Goal: Book appointment/travel/reservation

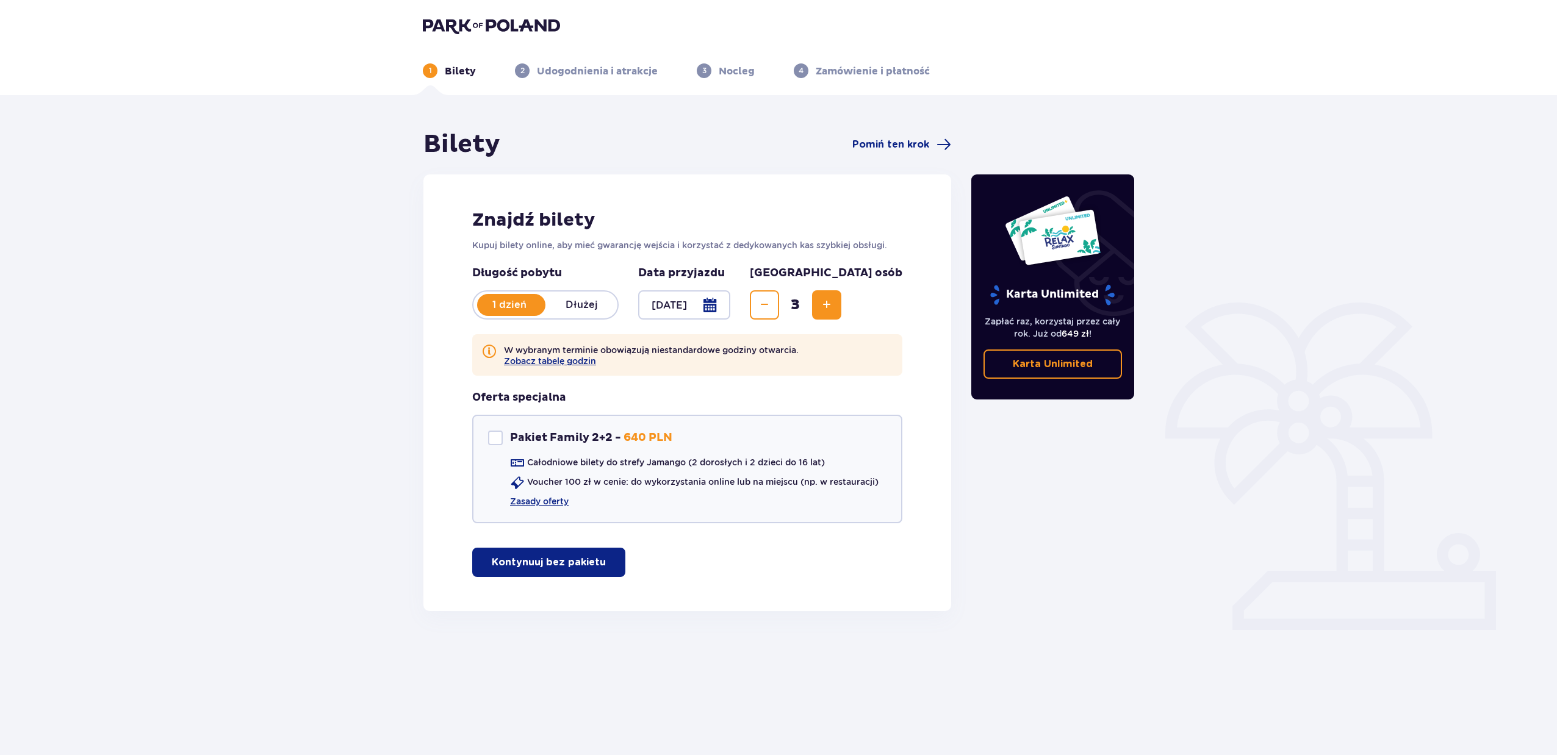
click at [568, 303] on p "Dłużej" at bounding box center [581, 304] width 72 height 13
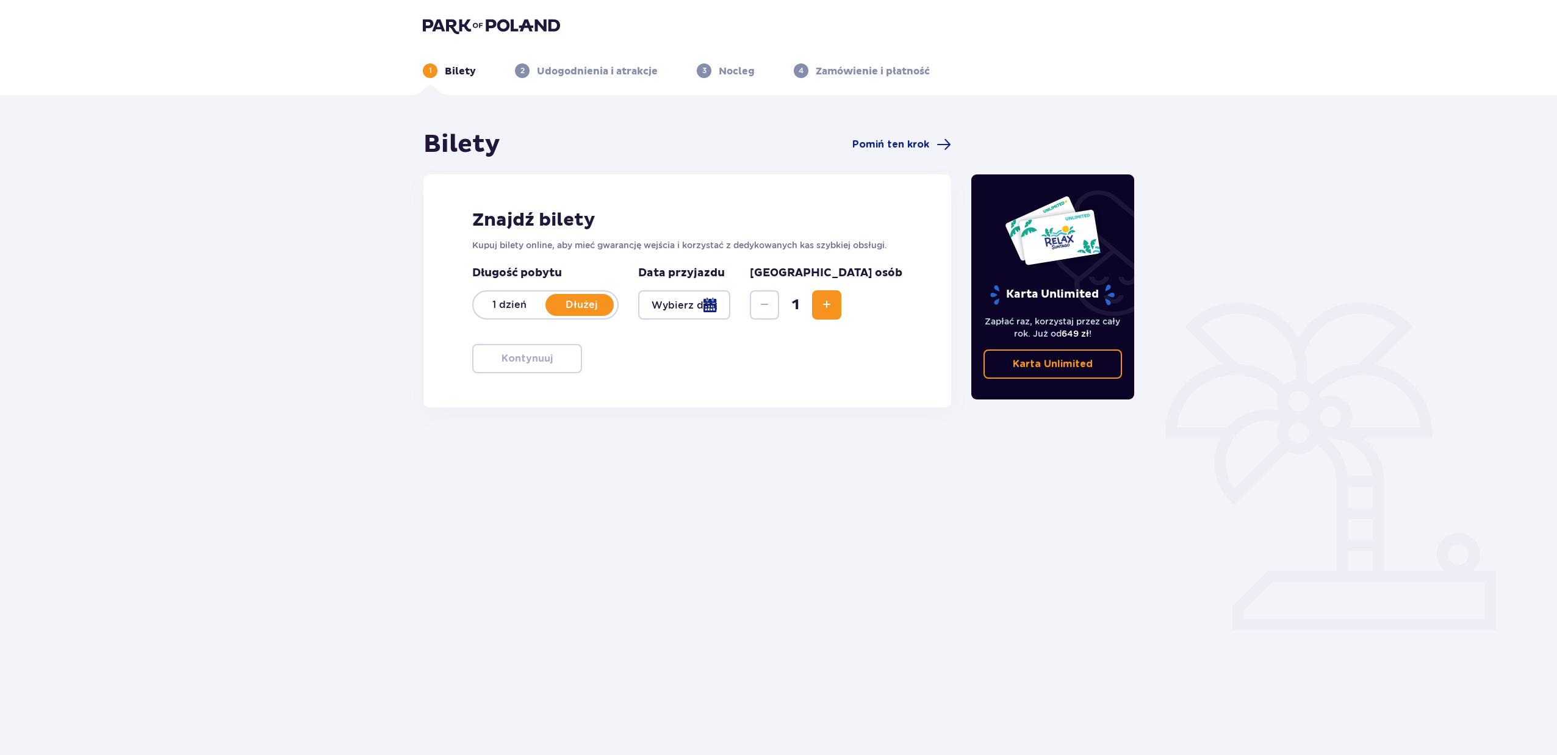
click at [687, 302] on div at bounding box center [684, 304] width 92 height 29
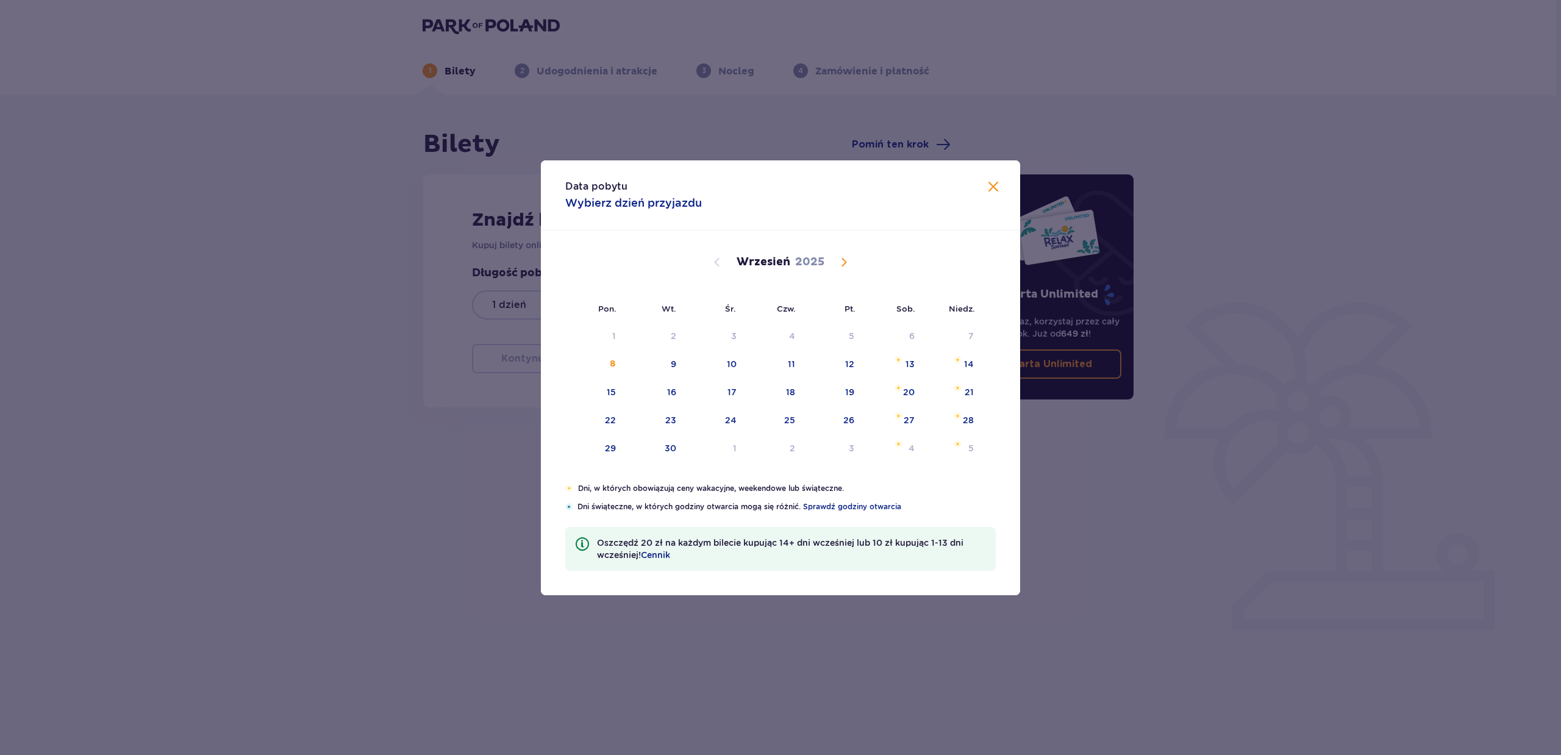
click at [841, 257] on span "Calendar" at bounding box center [844, 262] width 15 height 15
click at [841, 259] on span "Calendar" at bounding box center [844, 262] width 15 height 15
click at [843, 261] on span "Calendar" at bounding box center [844, 262] width 15 height 15
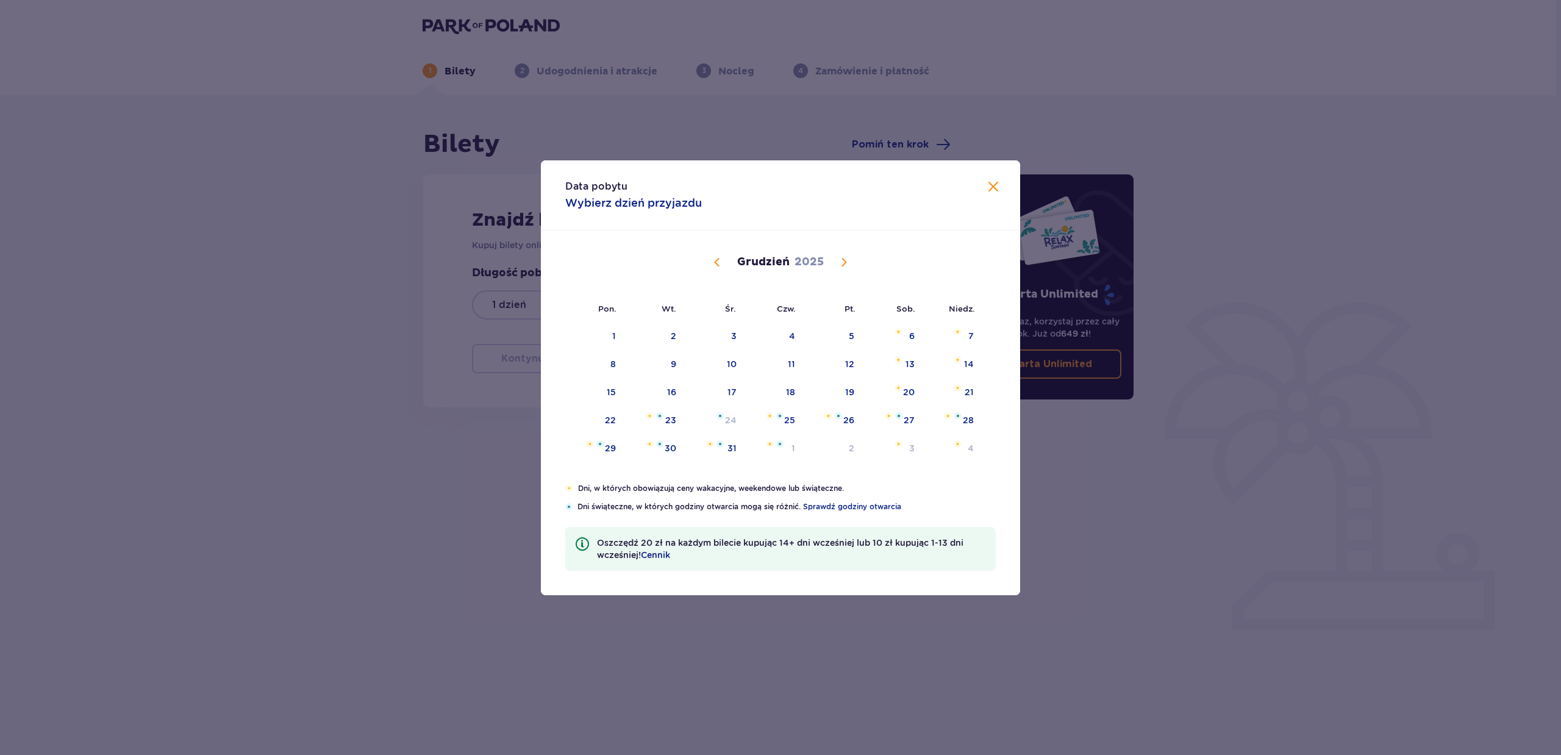
click at [845, 262] on span "Calendar" at bounding box center [844, 262] width 15 height 15
click at [848, 262] on span "Calendar" at bounding box center [844, 262] width 15 height 15
click at [848, 263] on span "Calendar" at bounding box center [844, 262] width 15 height 15
click at [719, 263] on span "Calendar" at bounding box center [717, 262] width 15 height 15
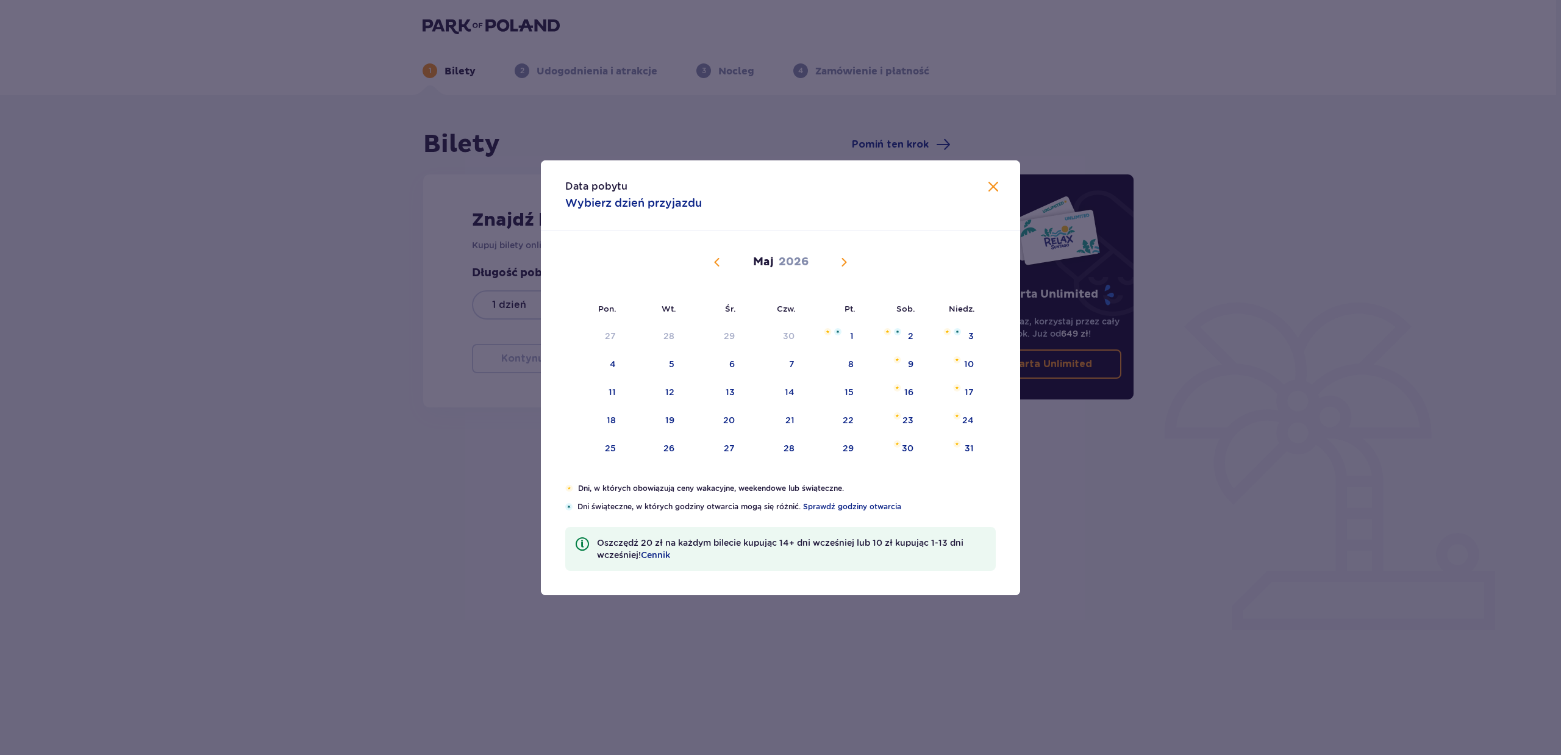
click at [717, 264] on span "Calendar" at bounding box center [717, 262] width 15 height 15
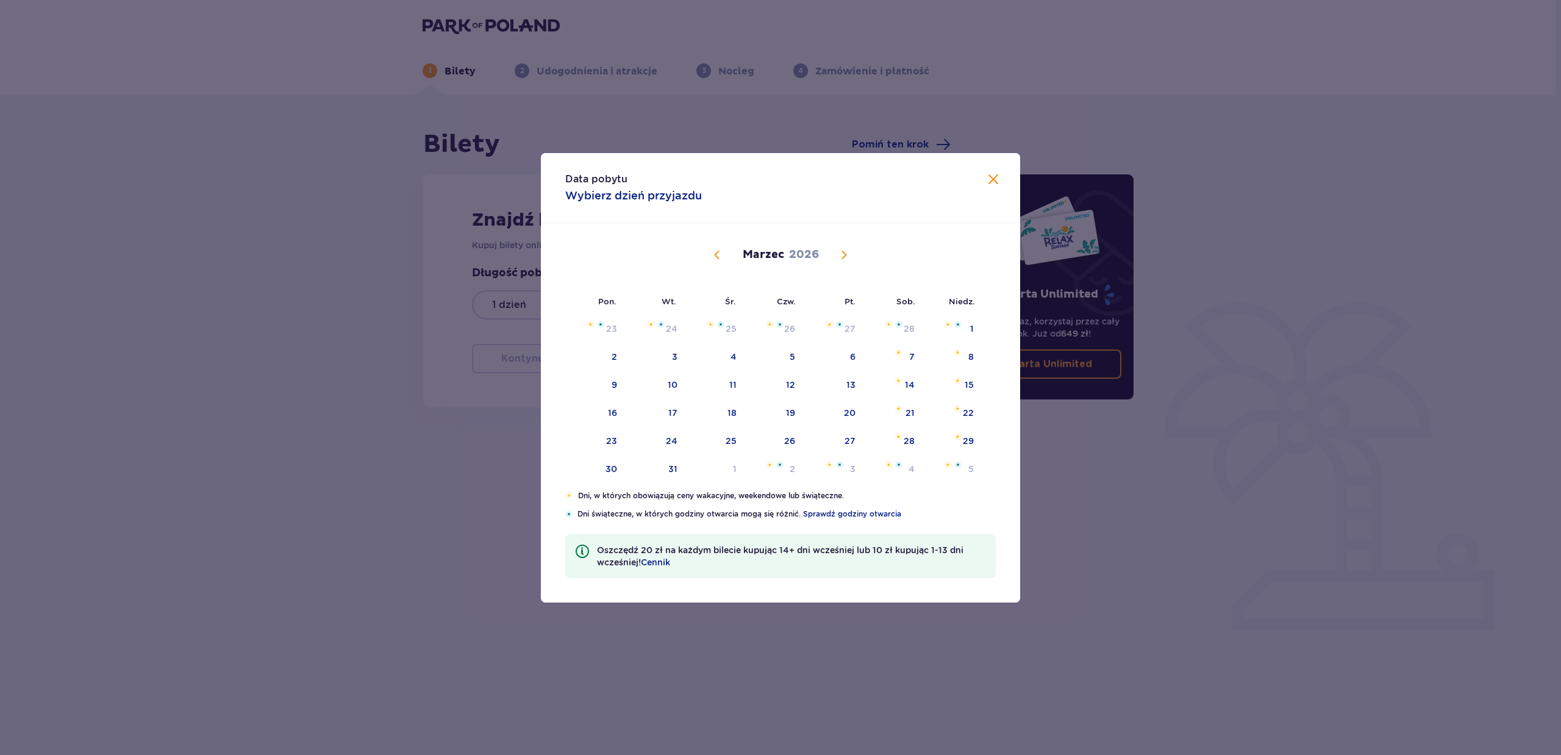
click at [717, 264] on div "[DATE]" at bounding box center [781, 268] width 404 height 91
click at [715, 256] on span "Calendar" at bounding box center [717, 255] width 15 height 15
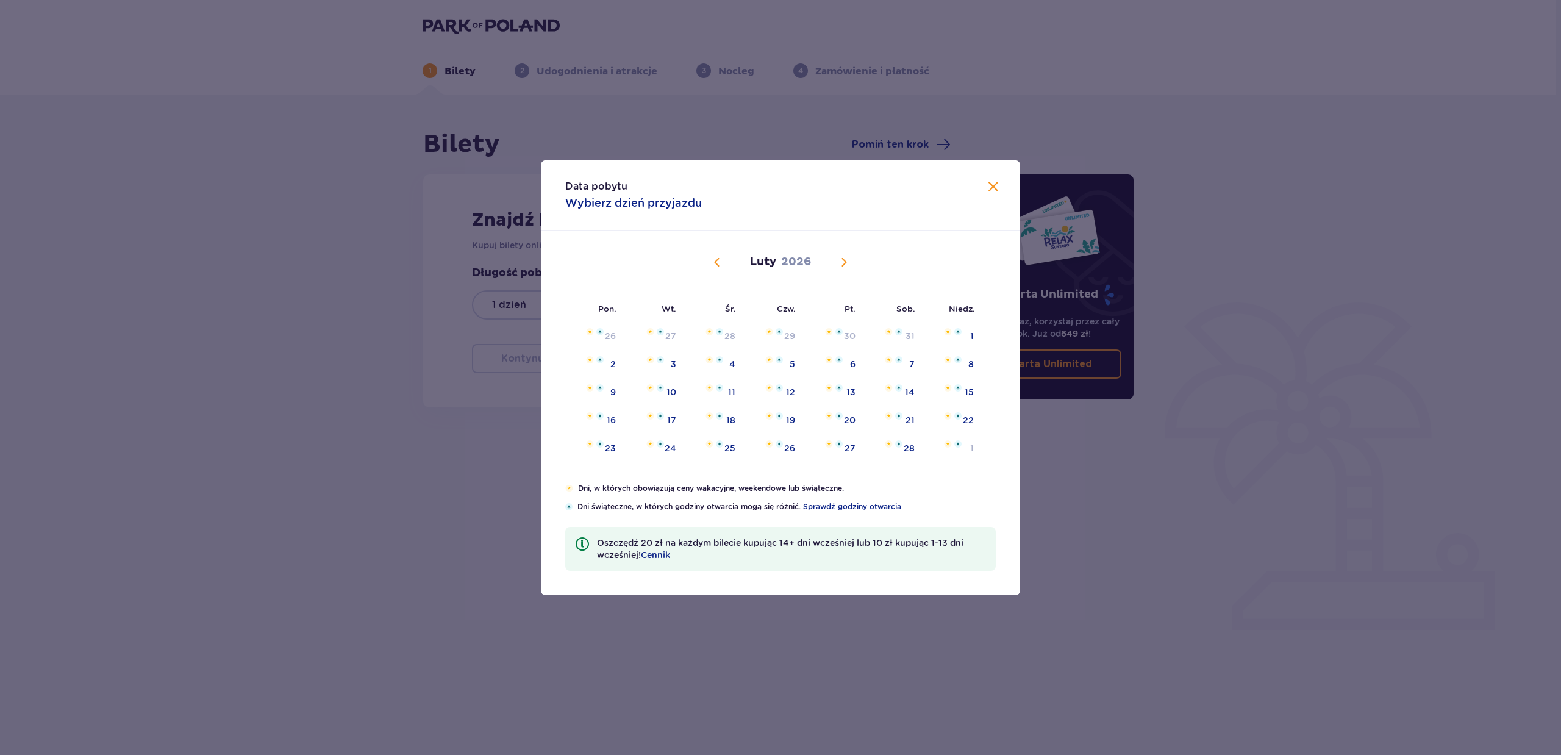
click at [715, 262] on span "Calendar" at bounding box center [717, 262] width 15 height 15
click at [844, 260] on span "Calendar" at bounding box center [844, 262] width 15 height 15
click at [784, 362] on div "5" at bounding box center [773, 364] width 59 height 27
click at [898, 365] on div "7" at bounding box center [893, 364] width 59 height 27
type input "[DATE] - [DATE]"
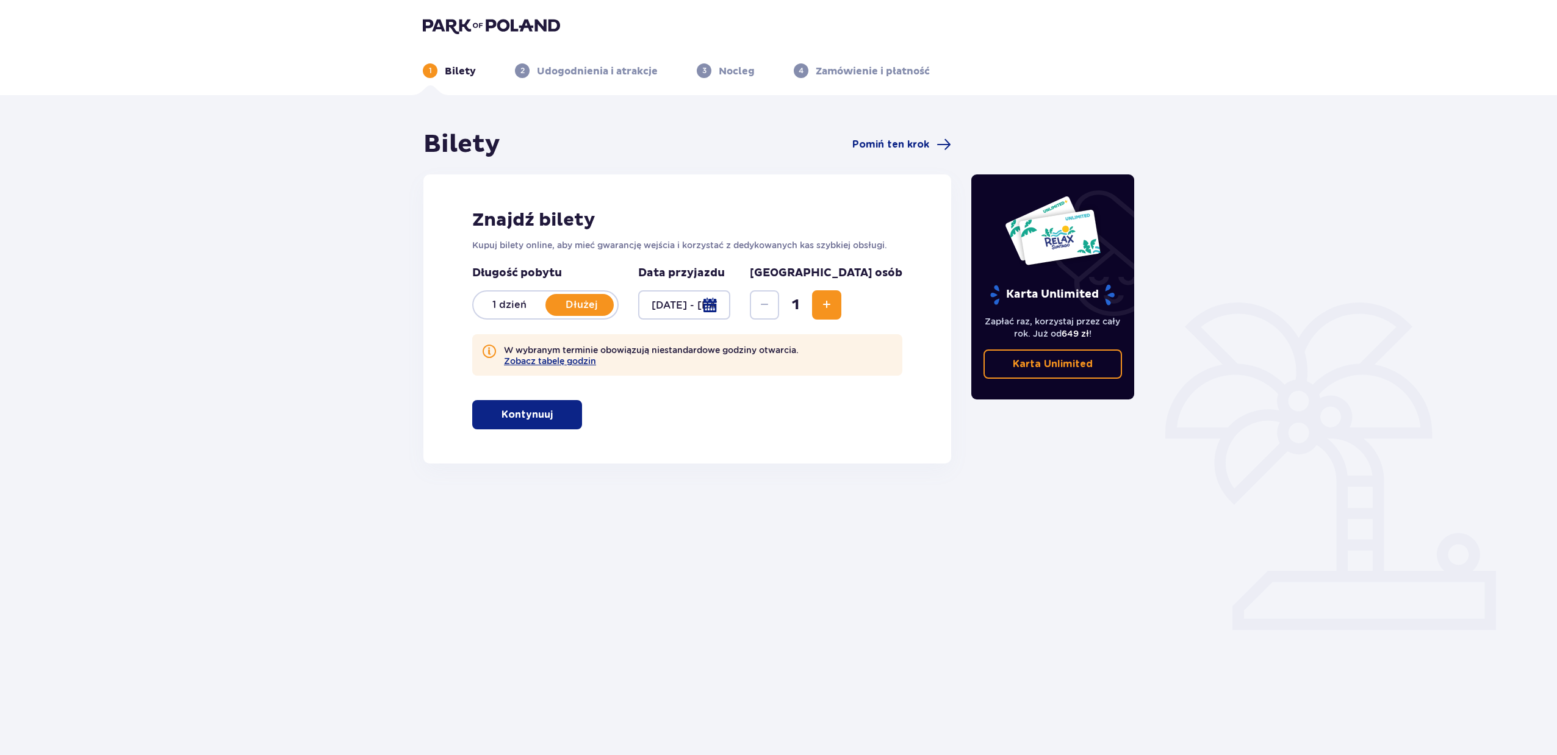
click at [834, 307] on span "Increase" at bounding box center [826, 305] width 15 height 15
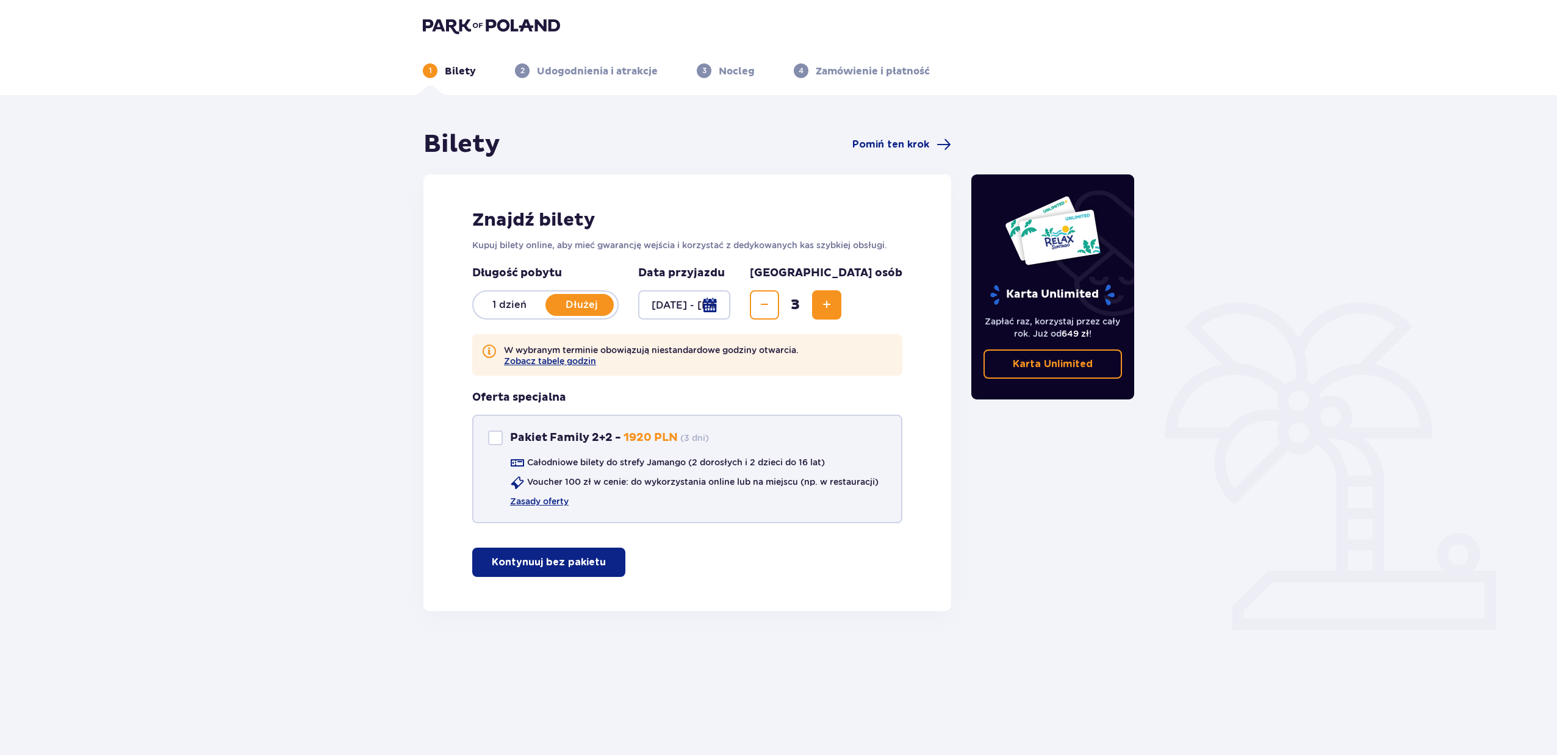
click at [545, 433] on p "Pakiet Family 2+2 -" at bounding box center [565, 438] width 111 height 15
checkbox input "true"
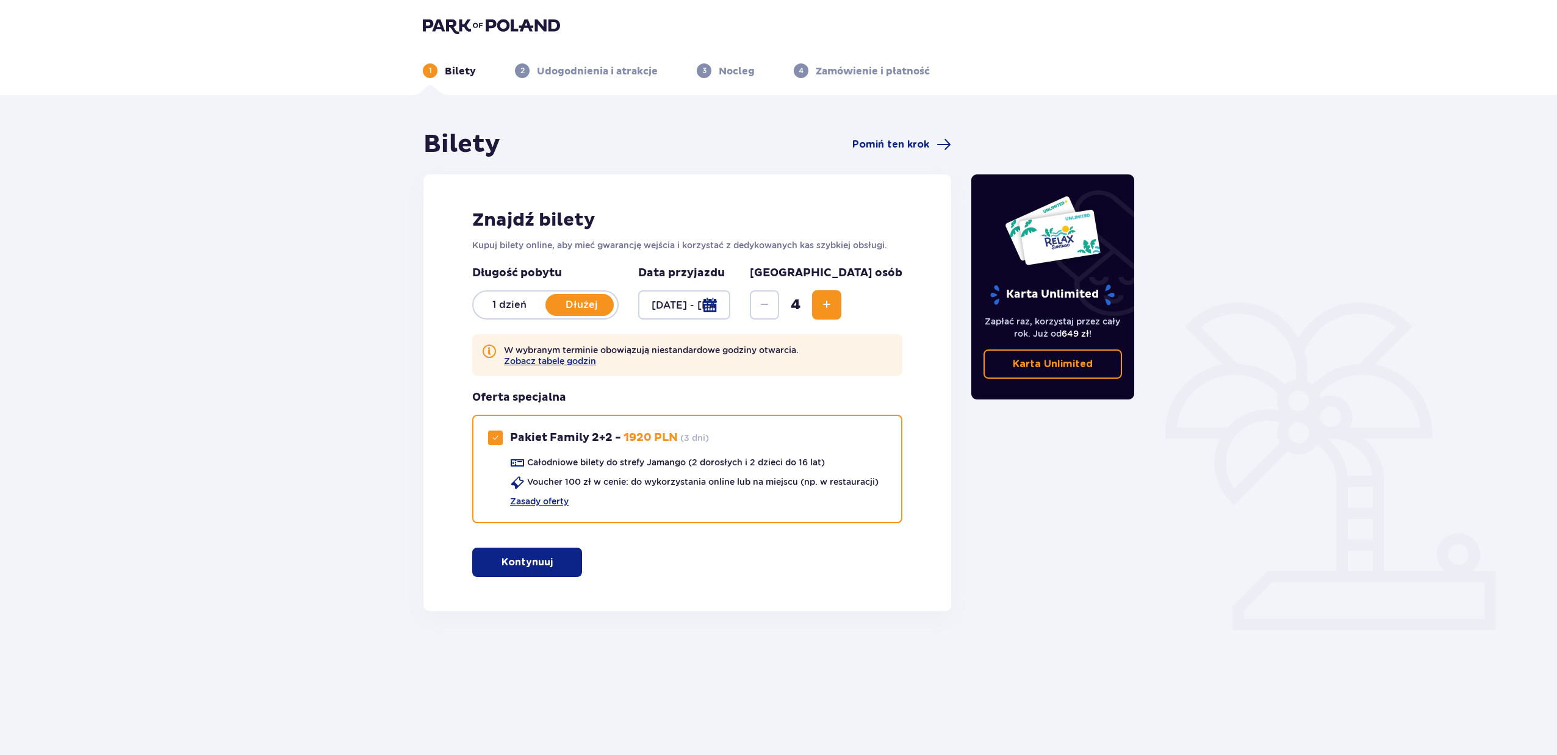
click at [703, 310] on div at bounding box center [684, 304] width 92 height 29
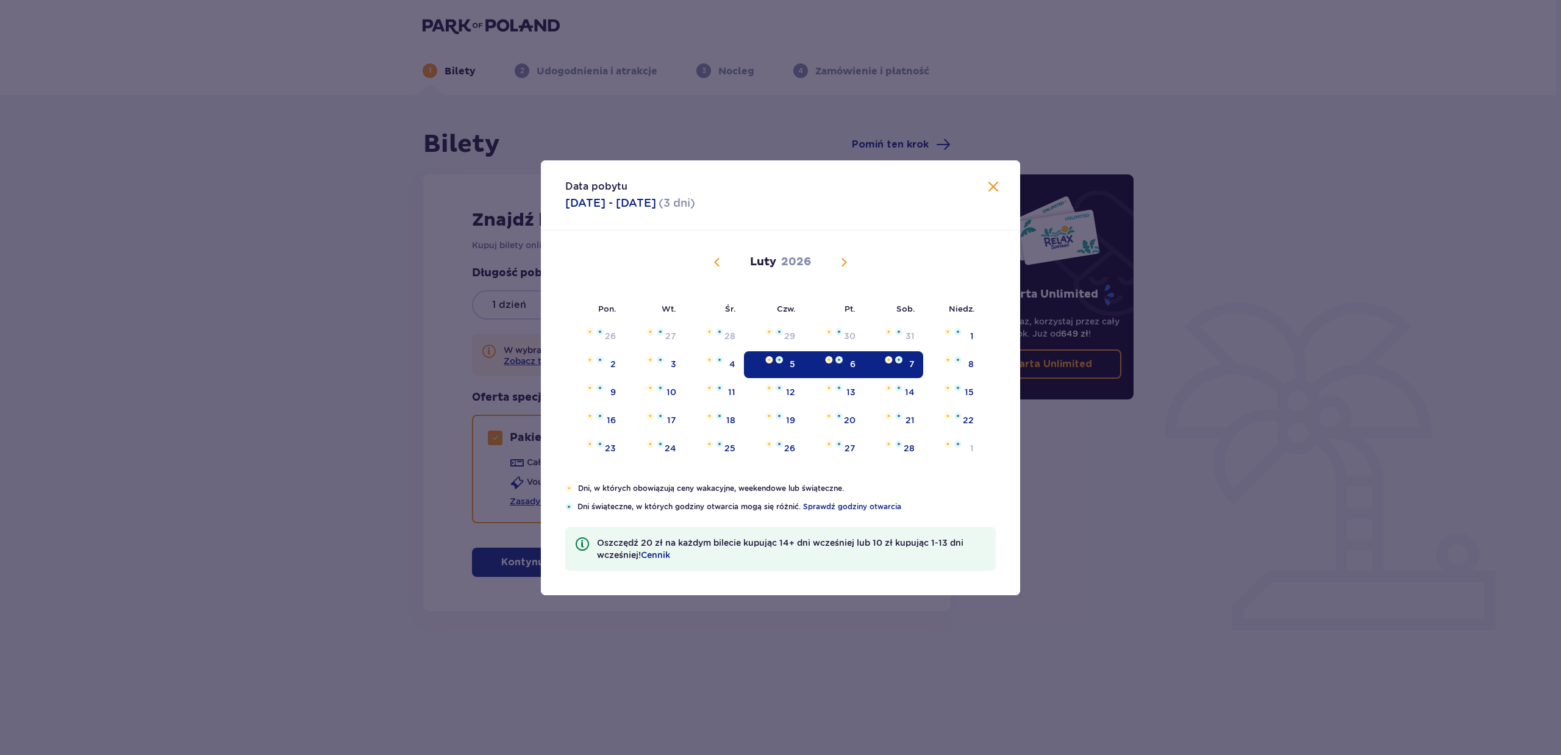
click at [767, 365] on div "5" at bounding box center [773, 364] width 59 height 27
click at [827, 363] on img "Choose piątek, 6 lutego 2026 as your check-out date. It’s available." at bounding box center [829, 359] width 8 height 7
type input "[DATE] - [DATE]"
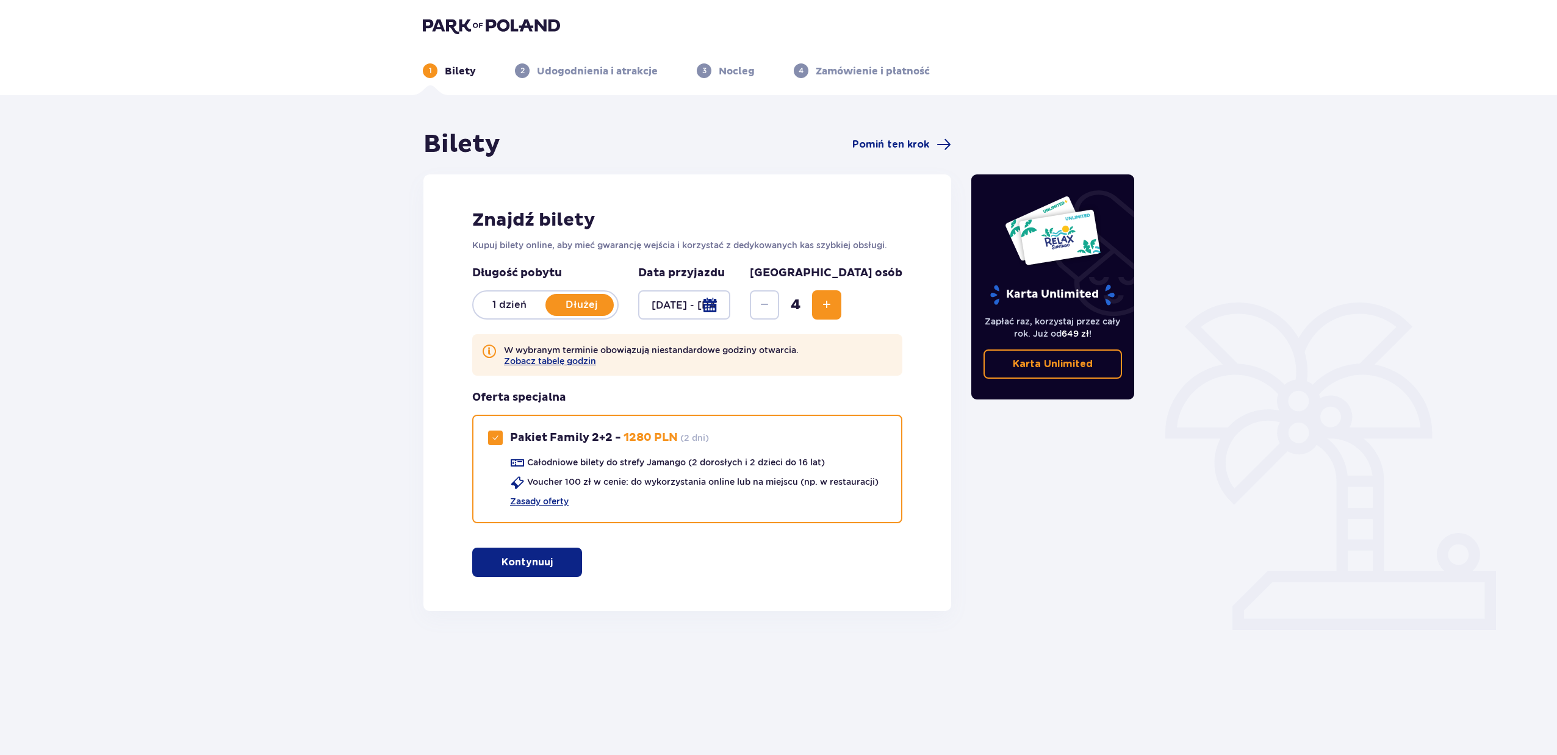
click at [525, 571] on button "Kontynuuj" at bounding box center [527, 562] width 110 height 29
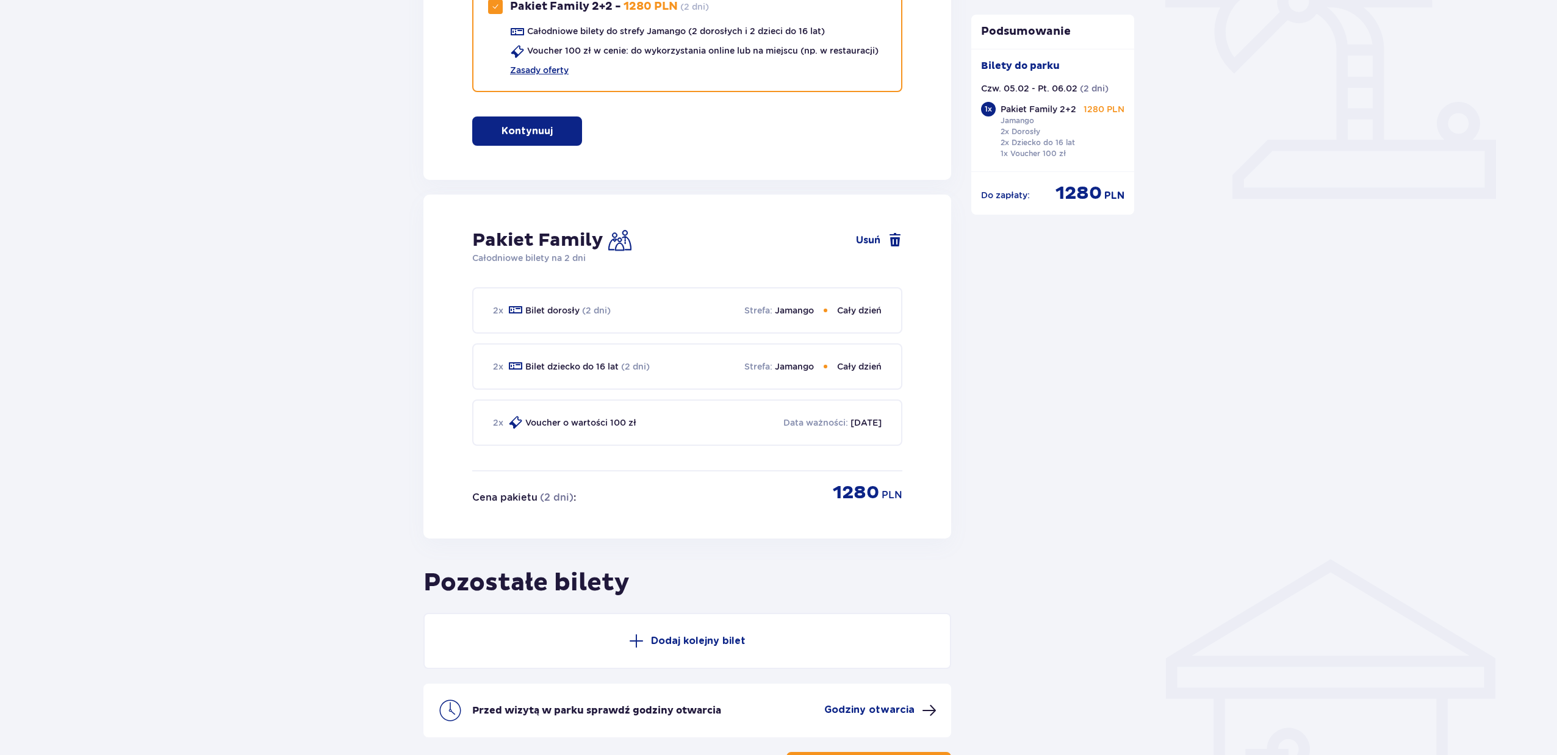
scroll to position [531, 0]
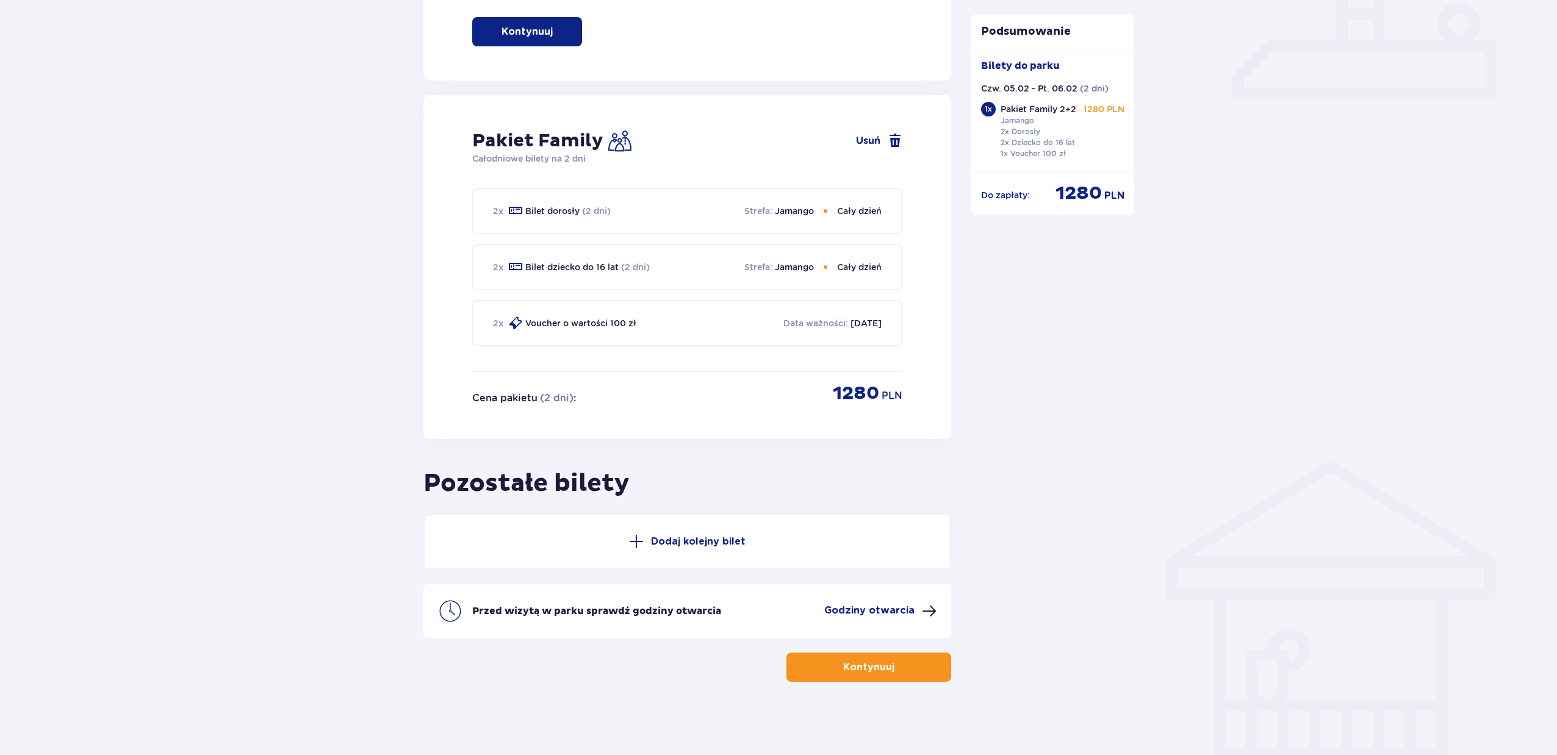
click at [831, 669] on button "Kontynuuj" at bounding box center [868, 667] width 165 height 29
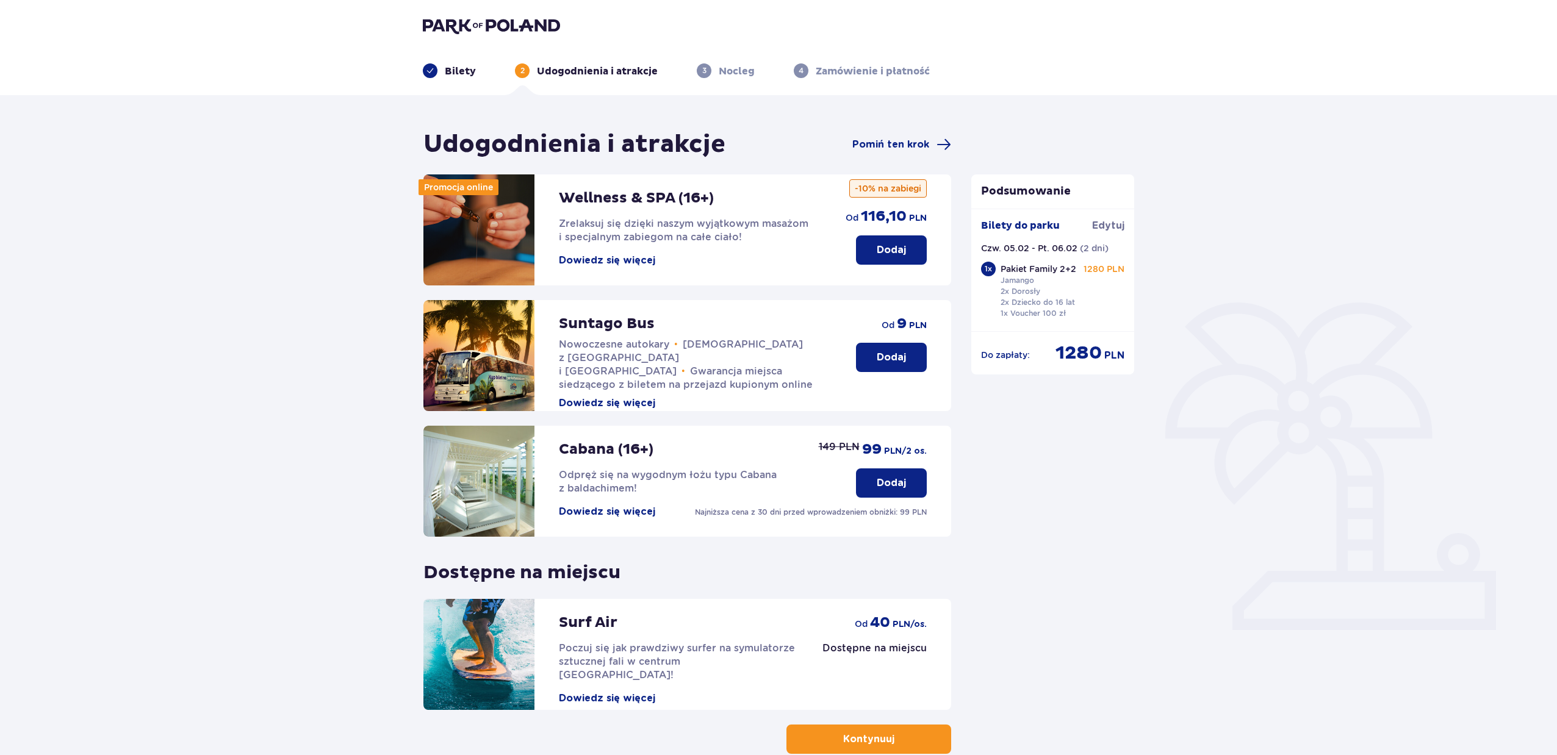
scroll to position [72, 0]
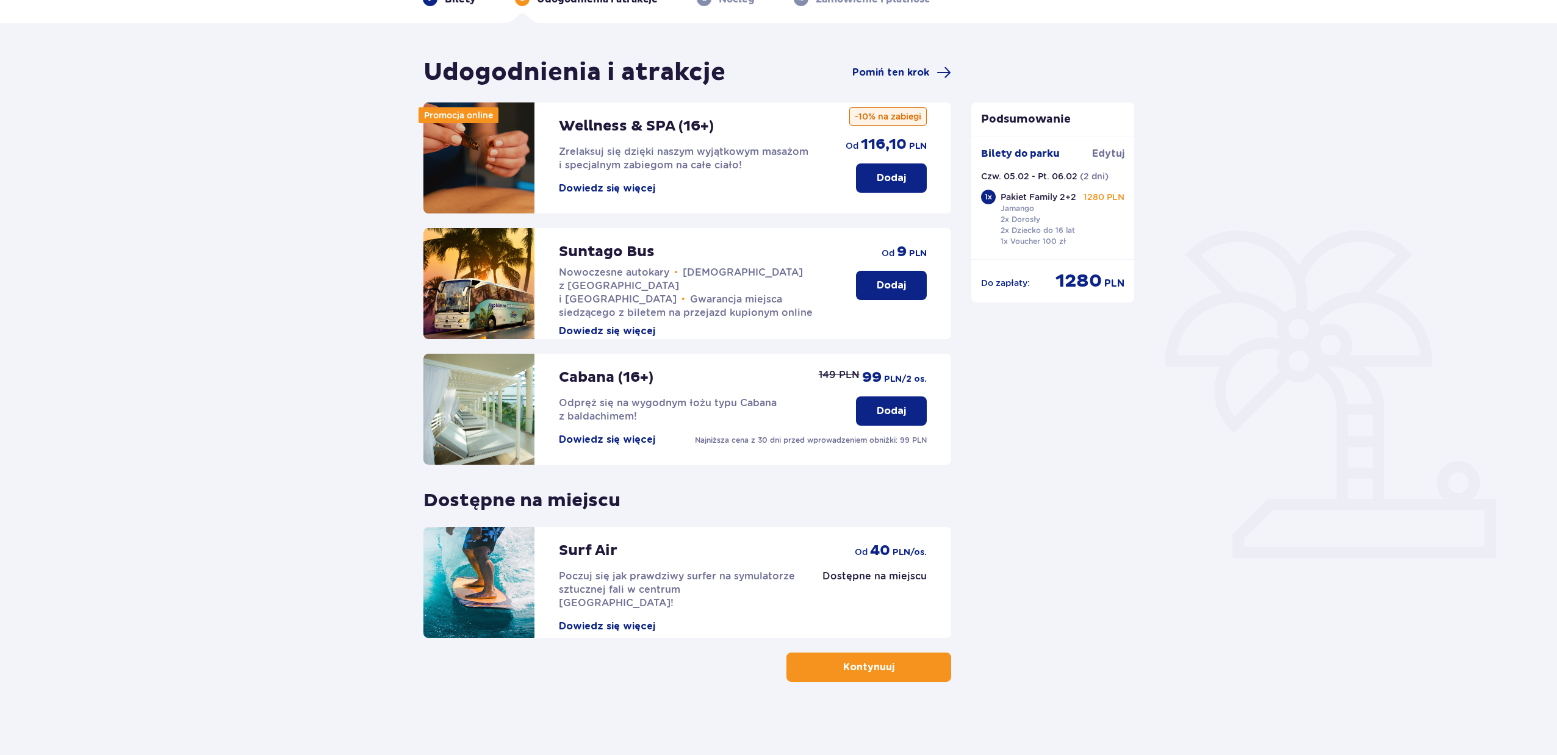
click at [867, 668] on p "Kontynuuj" at bounding box center [868, 667] width 51 height 13
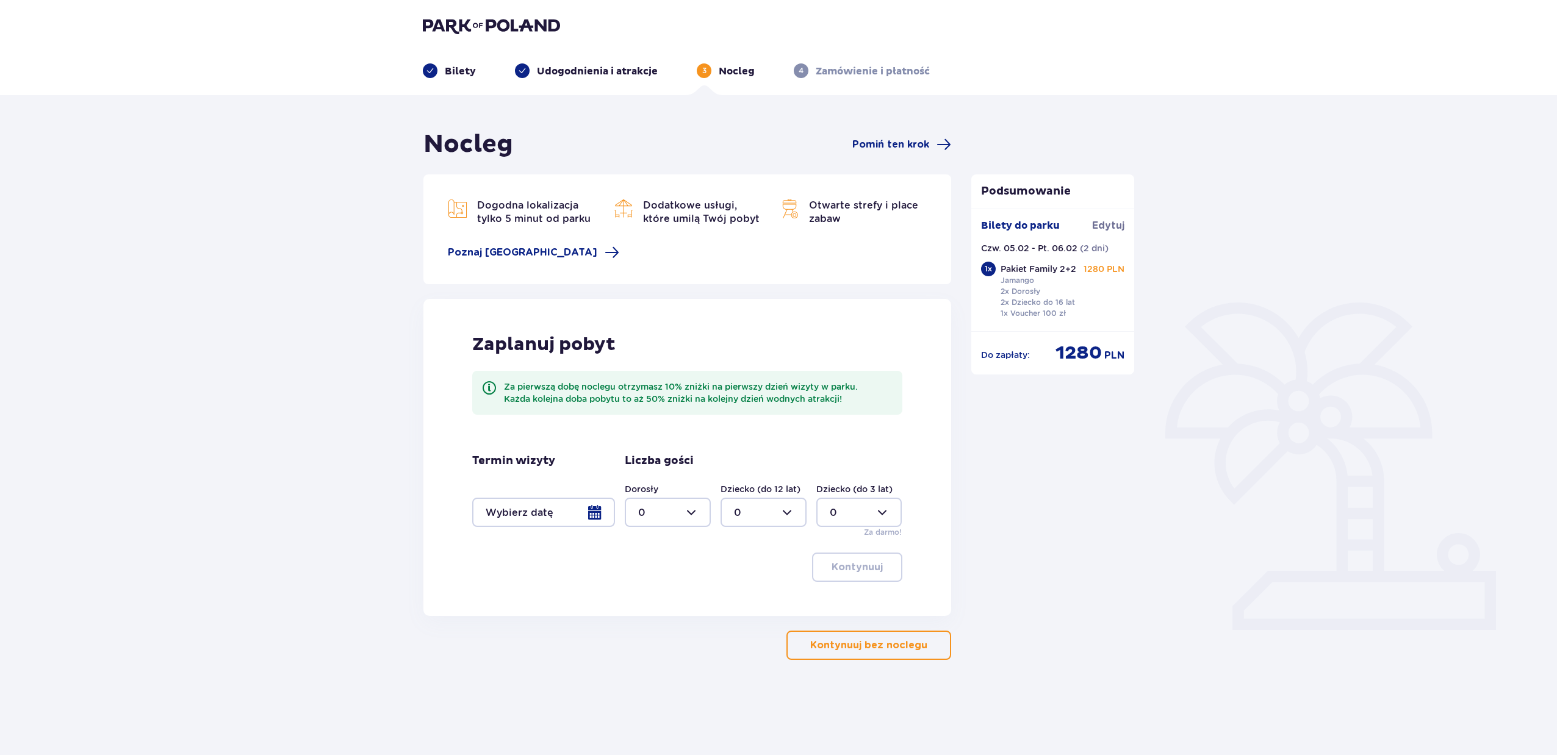
click at [554, 512] on div at bounding box center [543, 512] width 143 height 29
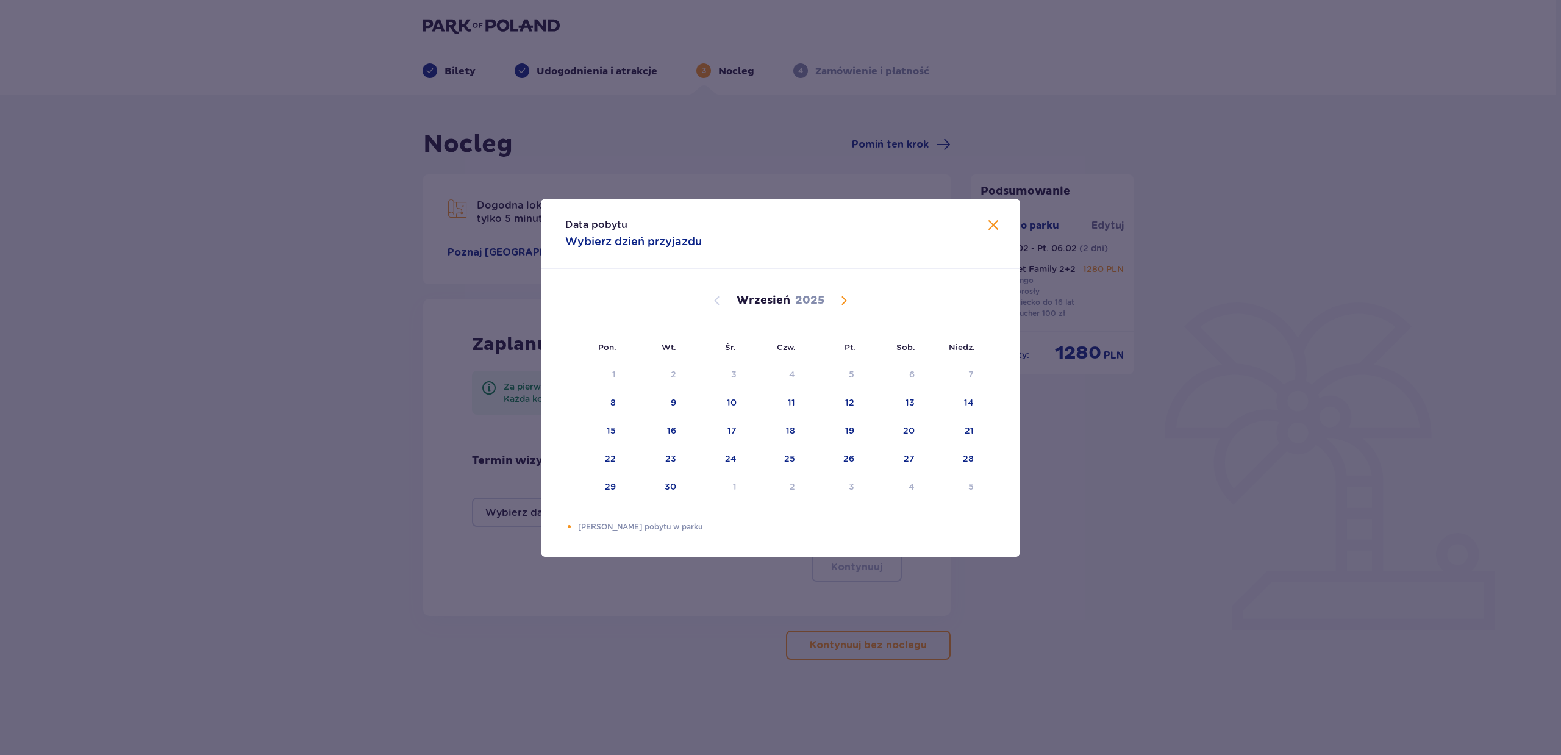
click at [844, 301] on span "Calendar" at bounding box center [844, 300] width 15 height 15
click at [839, 298] on span "Calendar" at bounding box center [844, 300] width 15 height 15
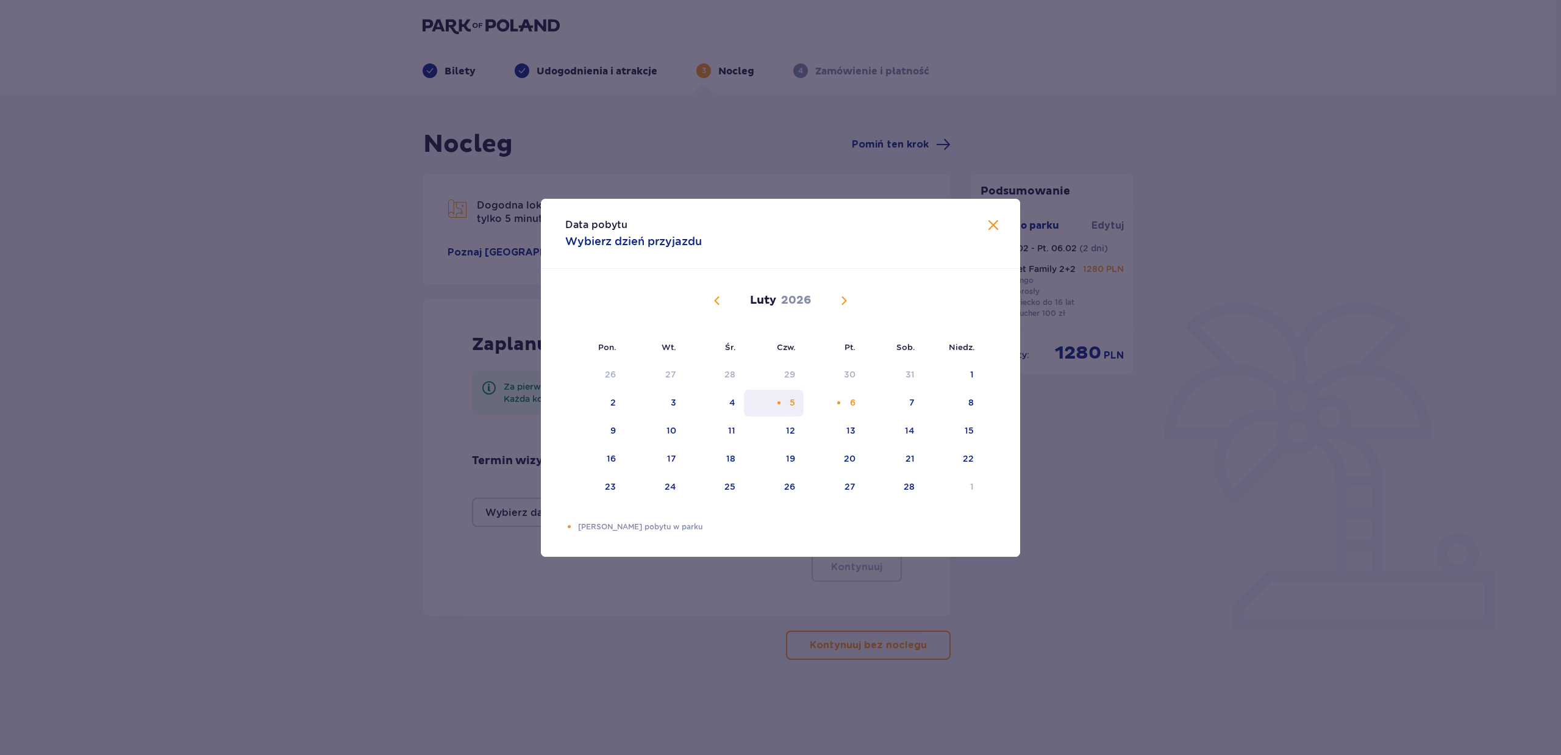
click at [795, 399] on div "5" at bounding box center [773, 403] width 59 height 27
click at [836, 401] on div "Choose piątek, 6 lutego 2026 as your check-out date. It’s available." at bounding box center [839, 403] width 8 height 8
type input "[DATE] - [DATE]"
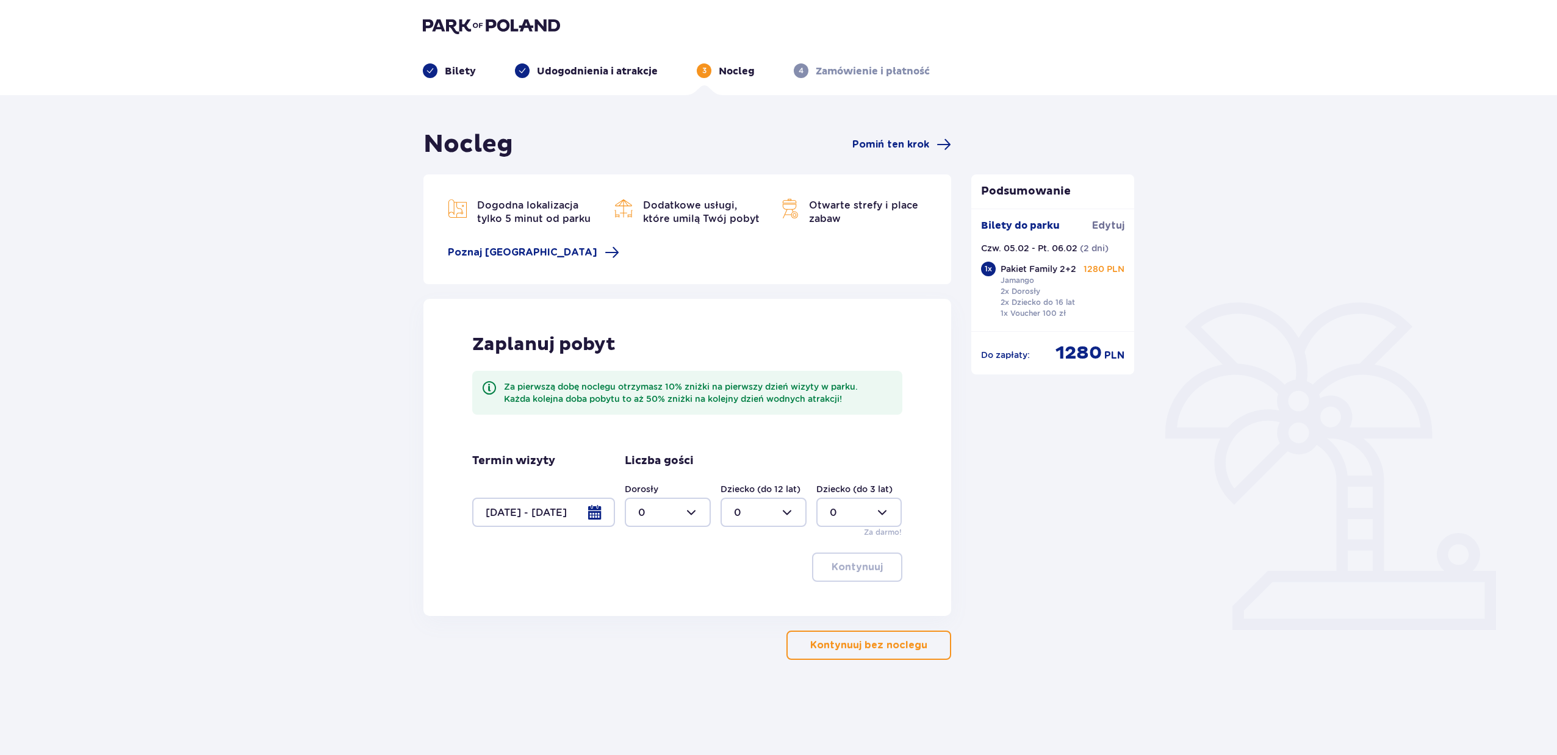
click at [698, 513] on div at bounding box center [668, 512] width 86 height 29
click at [653, 604] on div "2" at bounding box center [667, 600] width 59 height 13
click at [664, 518] on div at bounding box center [668, 512] width 86 height 29
click at [647, 619] on span "3" at bounding box center [668, 627] width 84 height 26
type input "3"
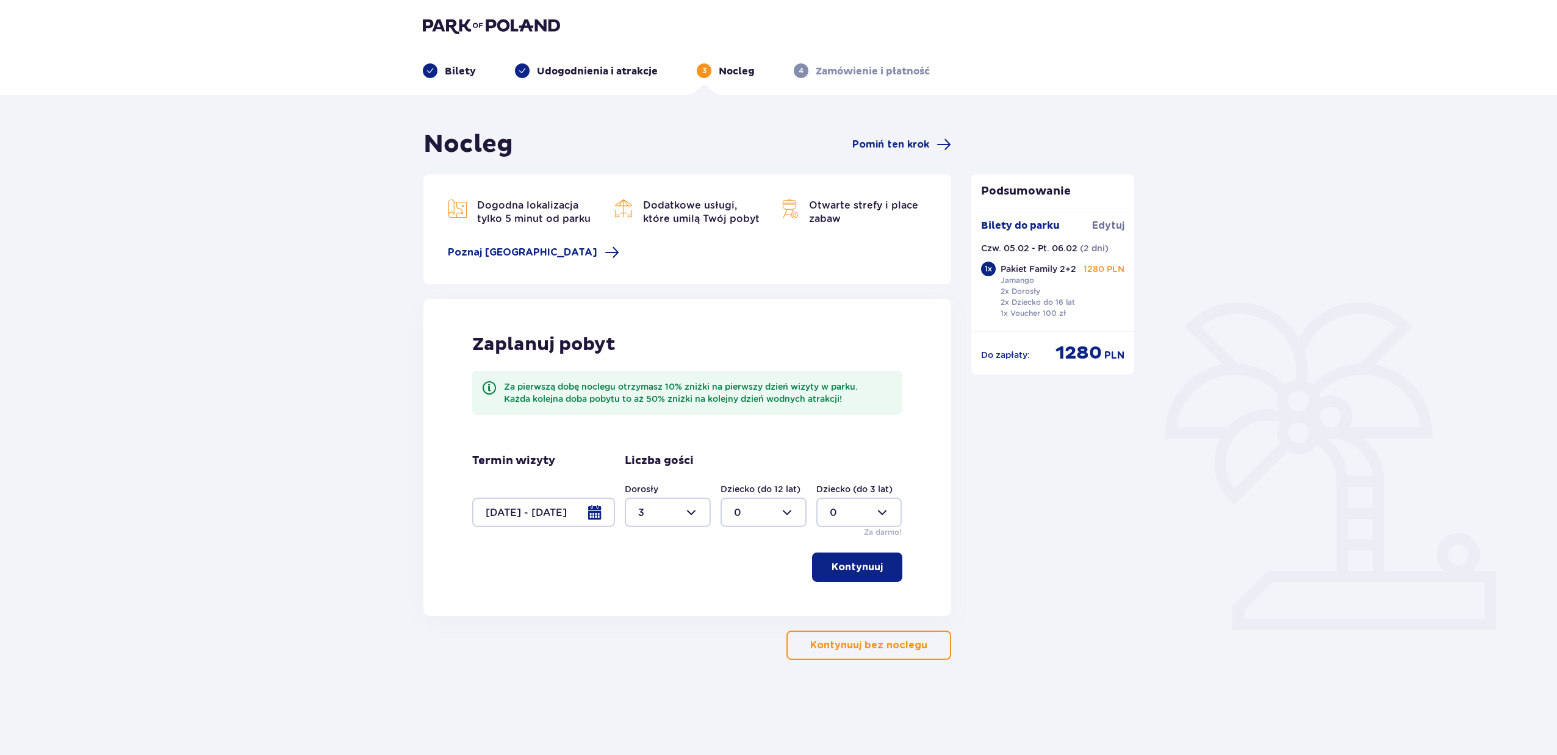
click at [859, 556] on button "Kontynuuj" at bounding box center [857, 567] width 90 height 29
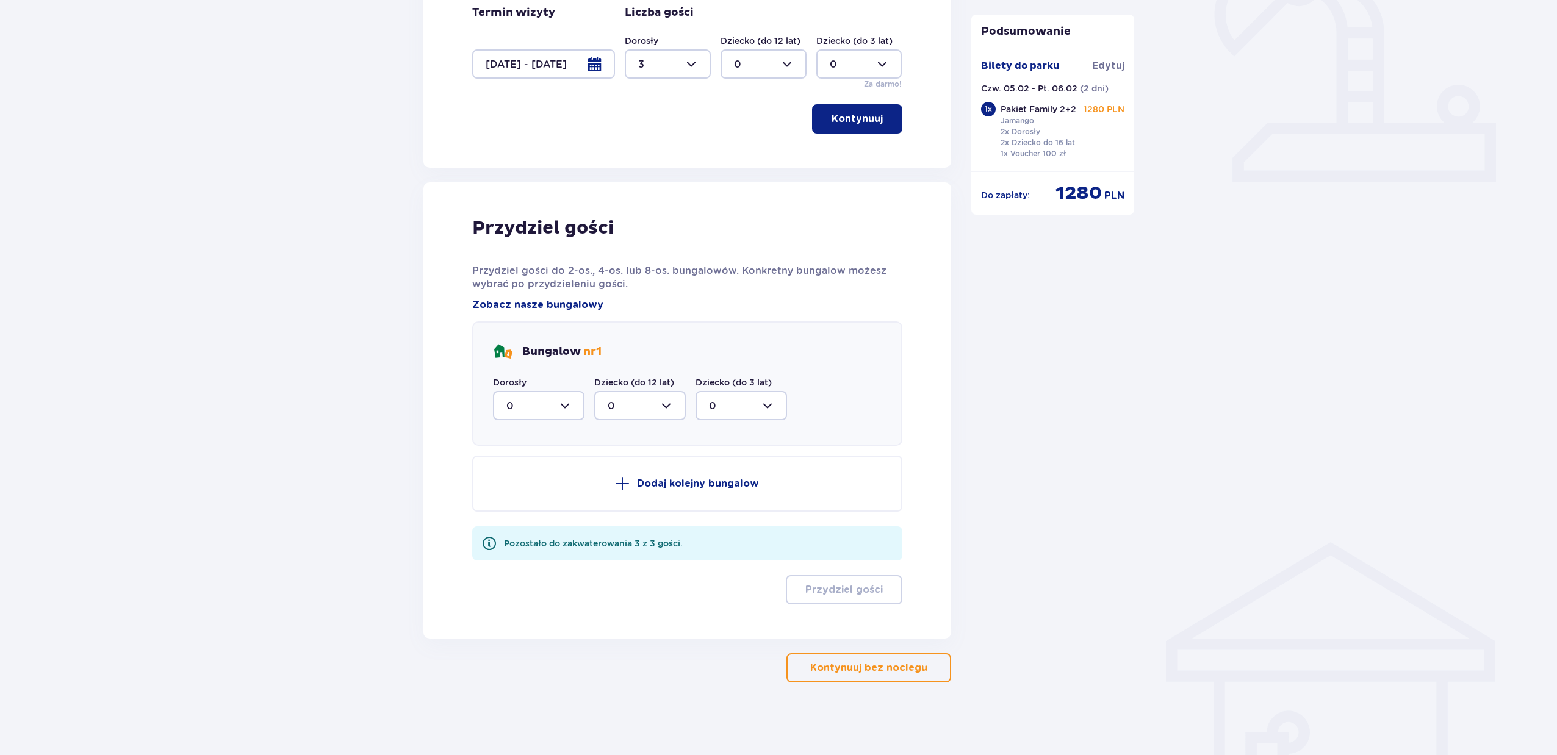
scroll to position [449, 0]
click at [557, 402] on div at bounding box center [538, 404] width 91 height 29
click at [525, 490] on div "2" at bounding box center [538, 493] width 65 height 13
click at [557, 409] on div at bounding box center [538, 404] width 91 height 29
click at [532, 521] on div "3" at bounding box center [538, 518] width 65 height 13
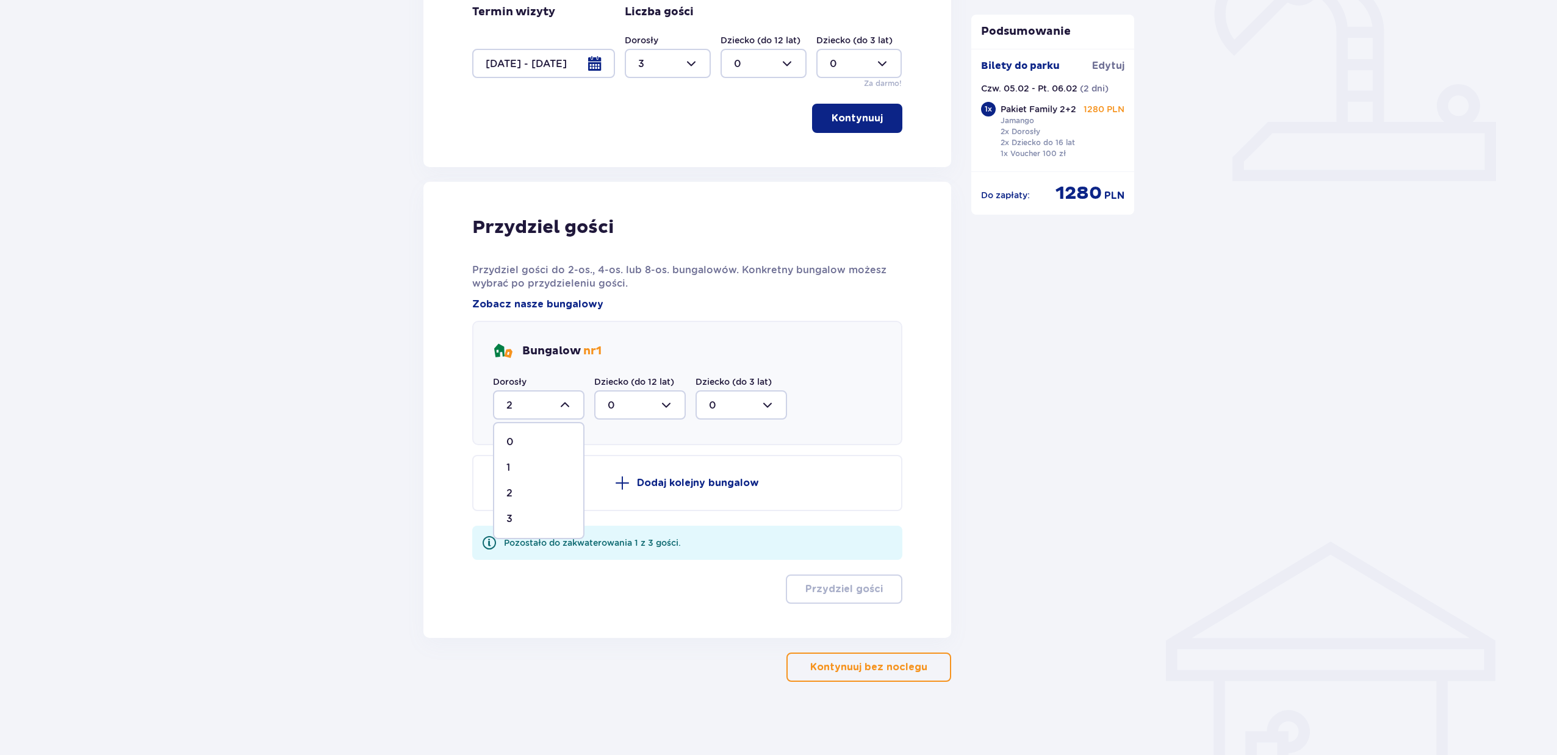
type input "3"
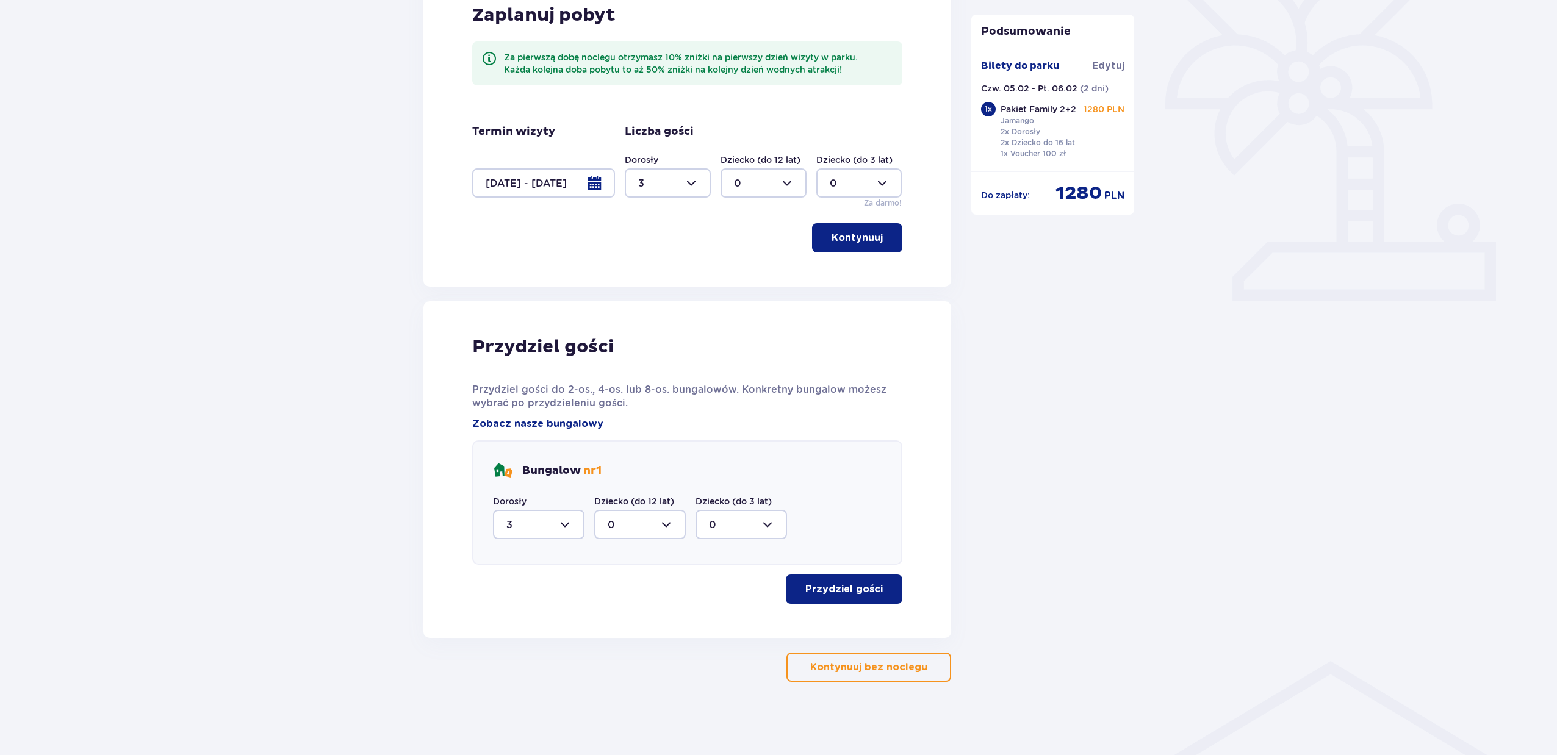
click at [839, 581] on button "Przydziel gości" at bounding box center [844, 589] width 116 height 29
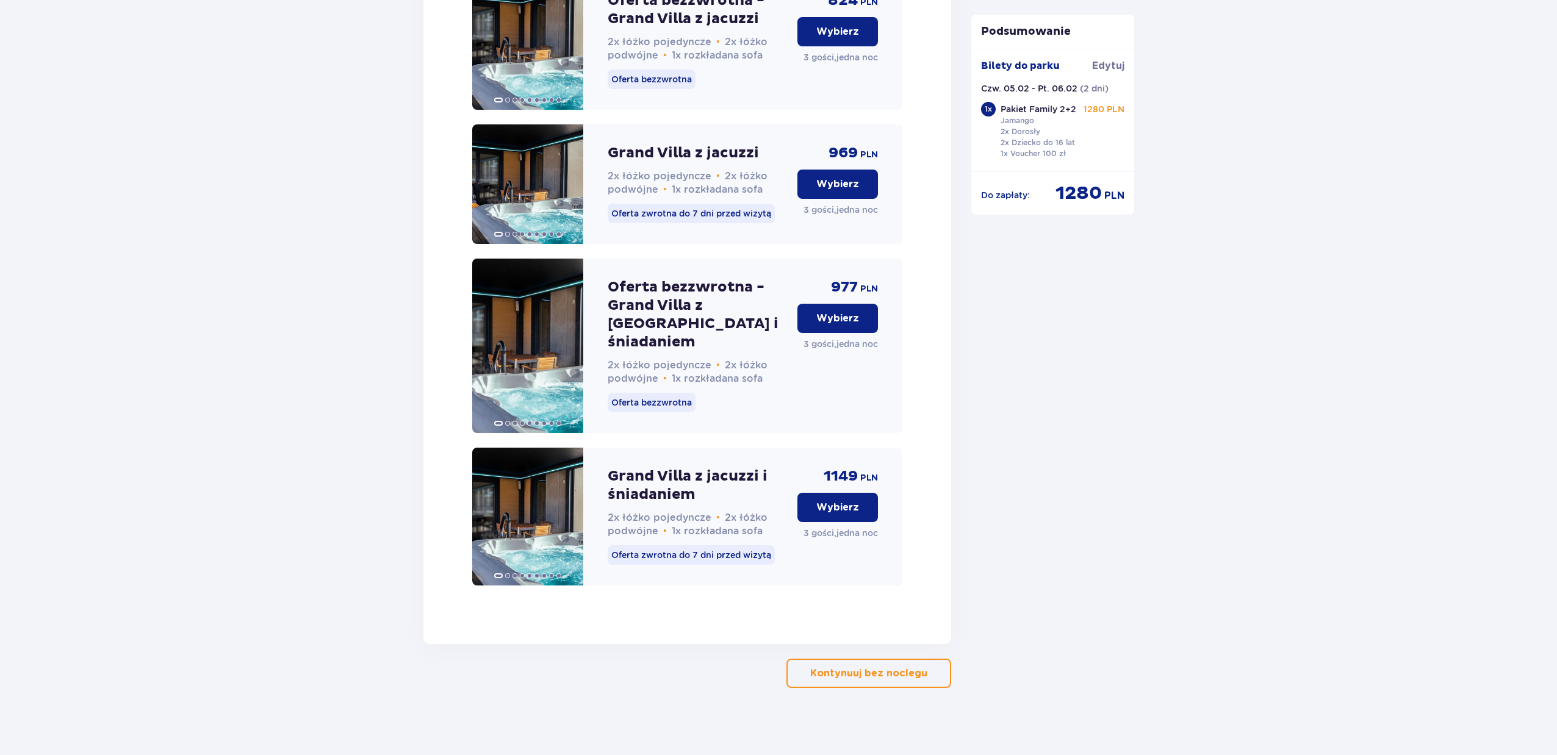
scroll to position [2233, 0]
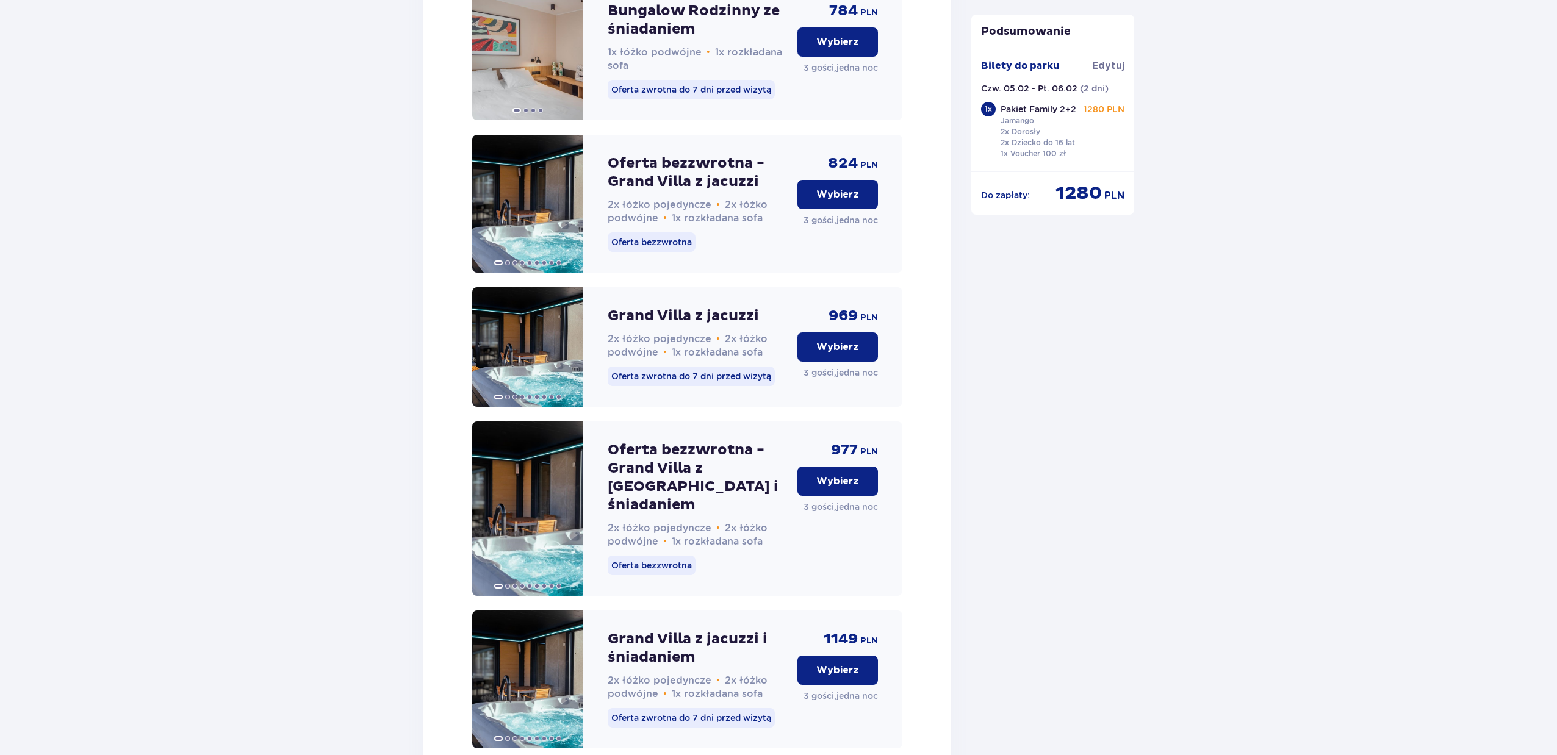
click at [530, 230] on img at bounding box center [527, 204] width 111 height 138
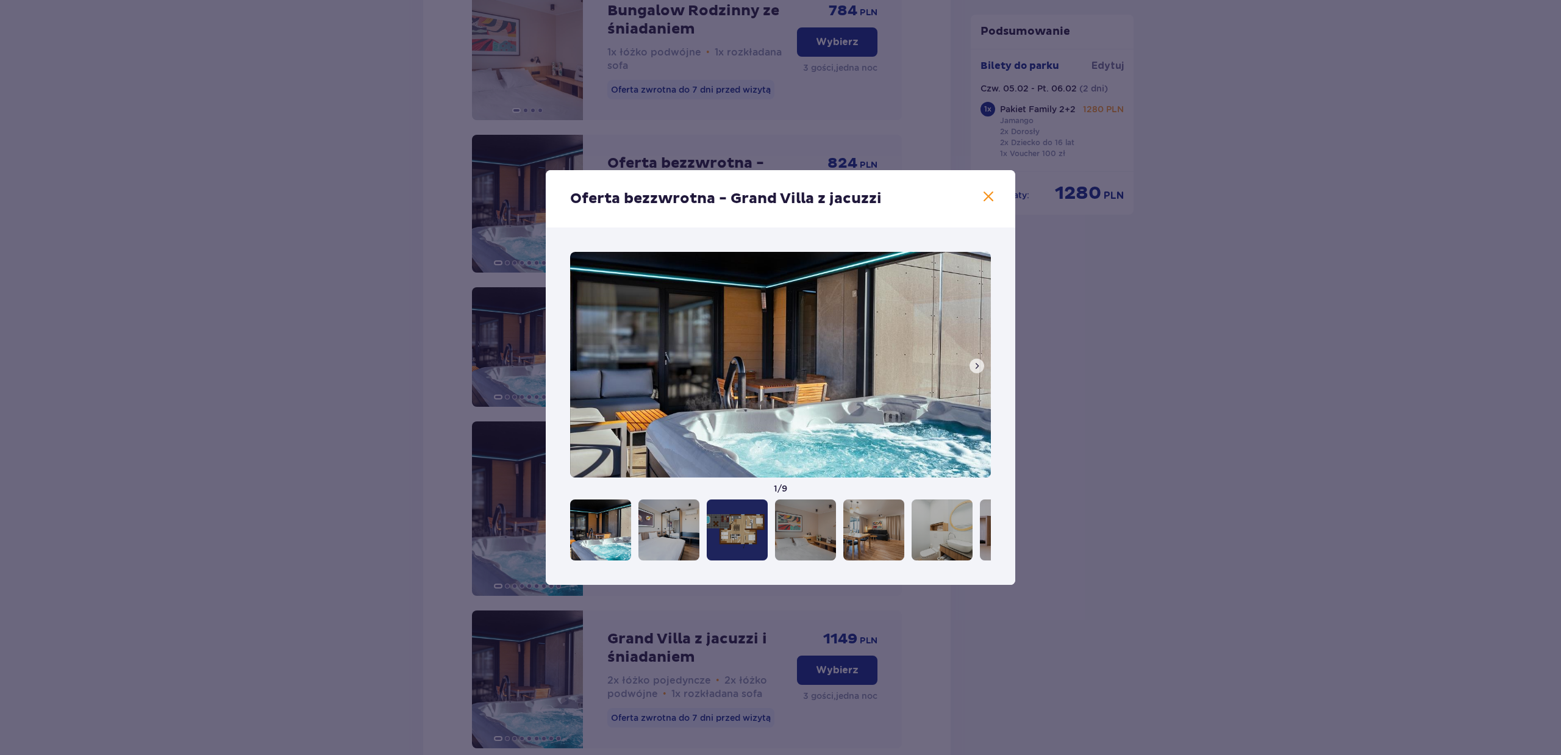
click at [983, 368] on button at bounding box center [977, 366] width 15 height 15
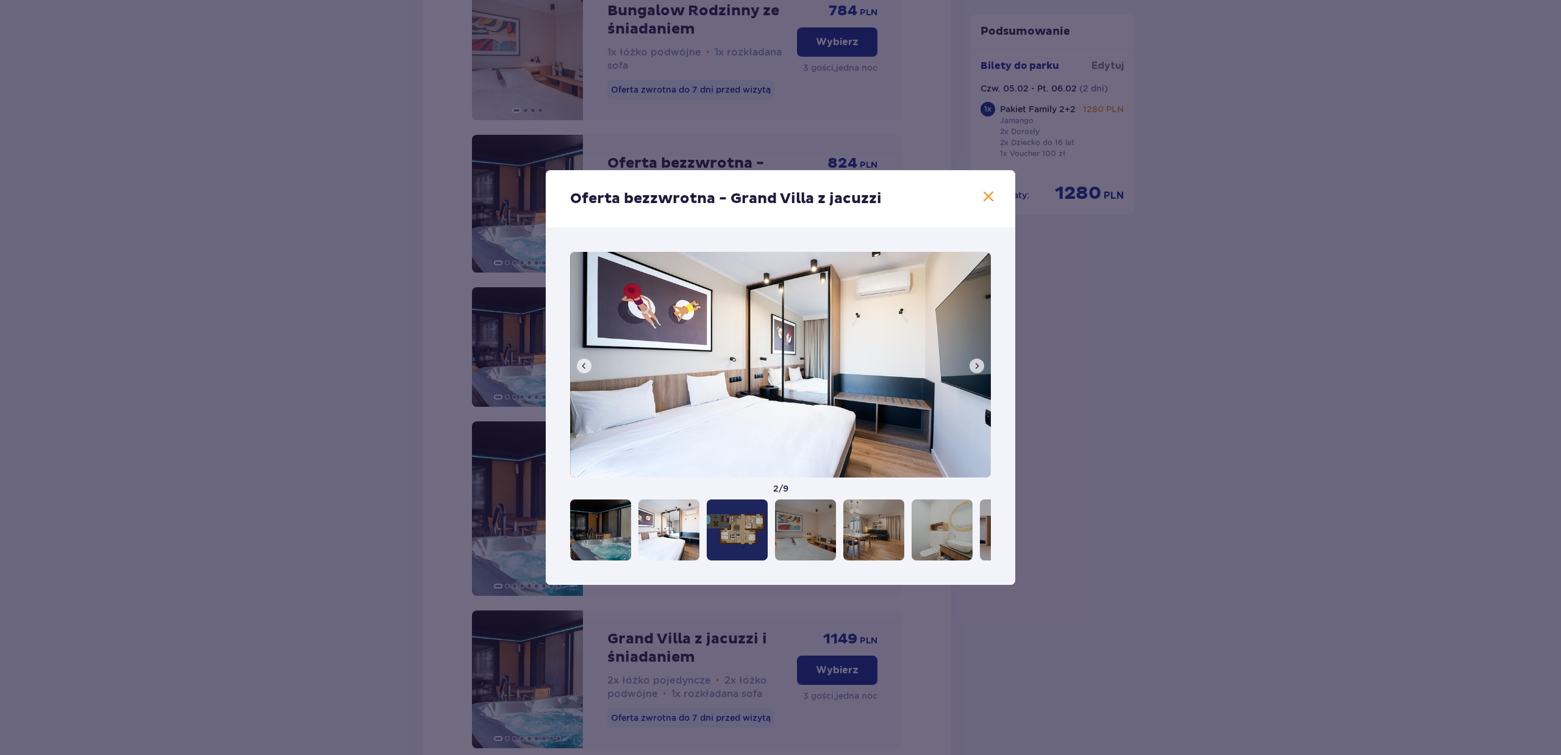
click at [983, 368] on button at bounding box center [977, 366] width 15 height 15
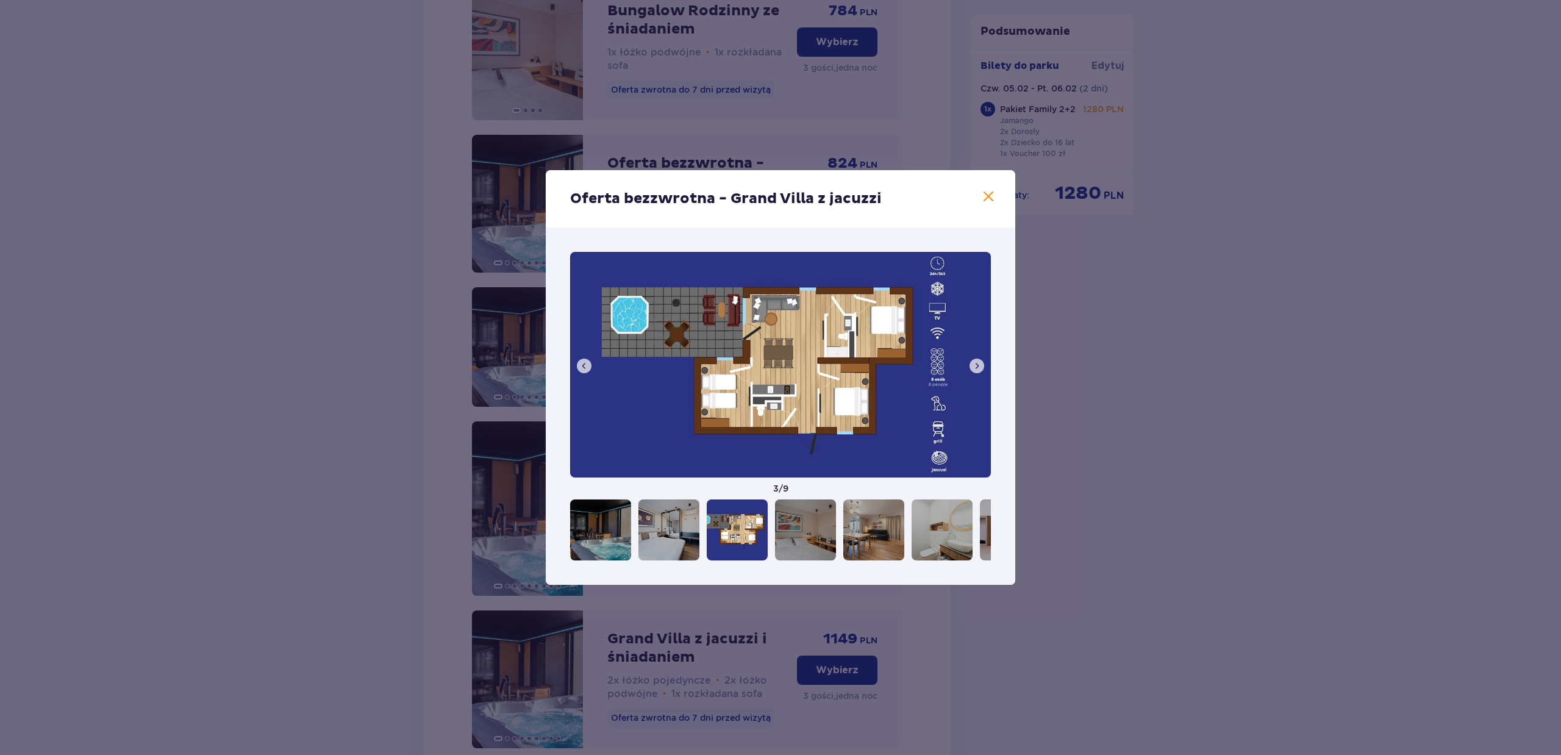
click at [983, 368] on button at bounding box center [977, 366] width 15 height 15
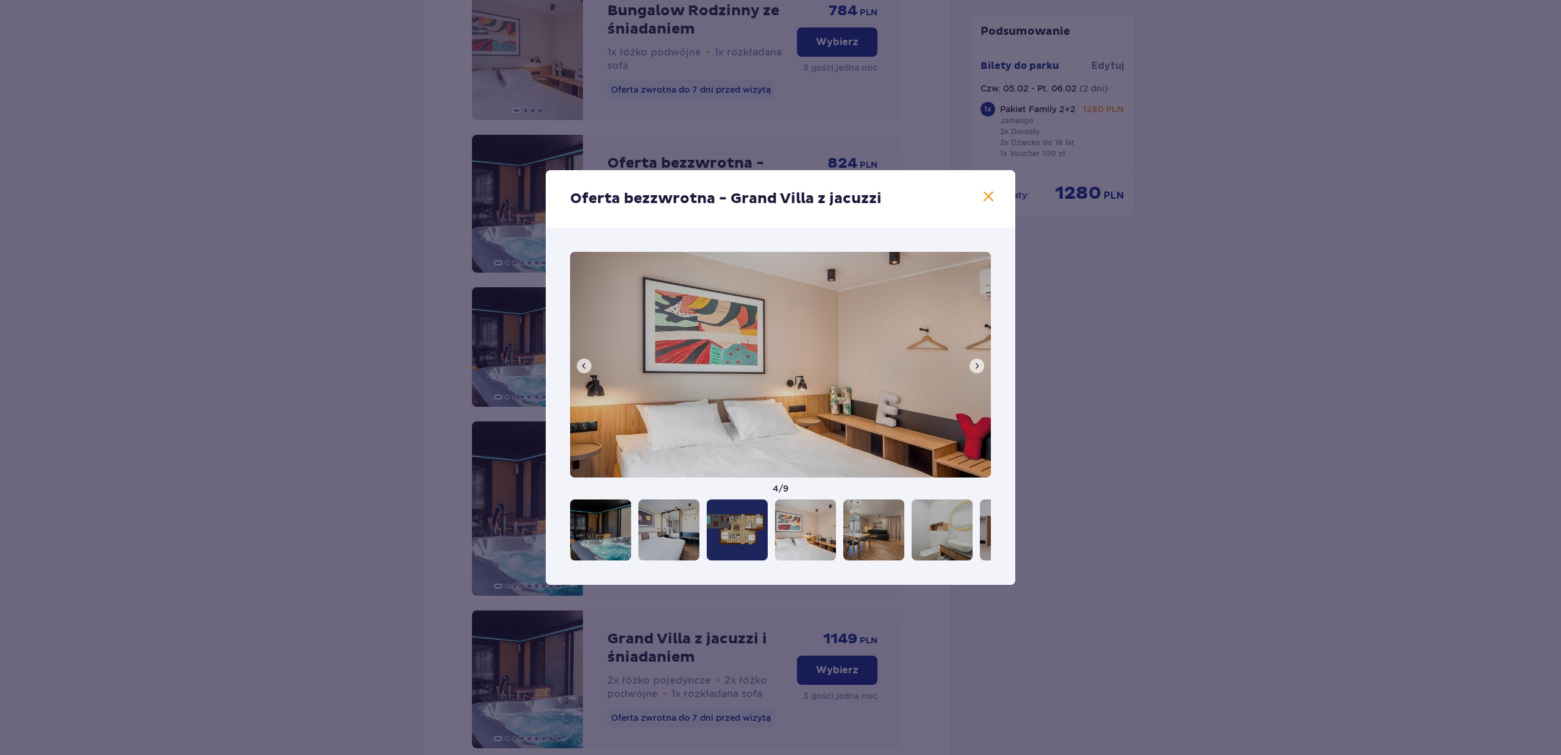
click at [983, 368] on button at bounding box center [977, 366] width 15 height 15
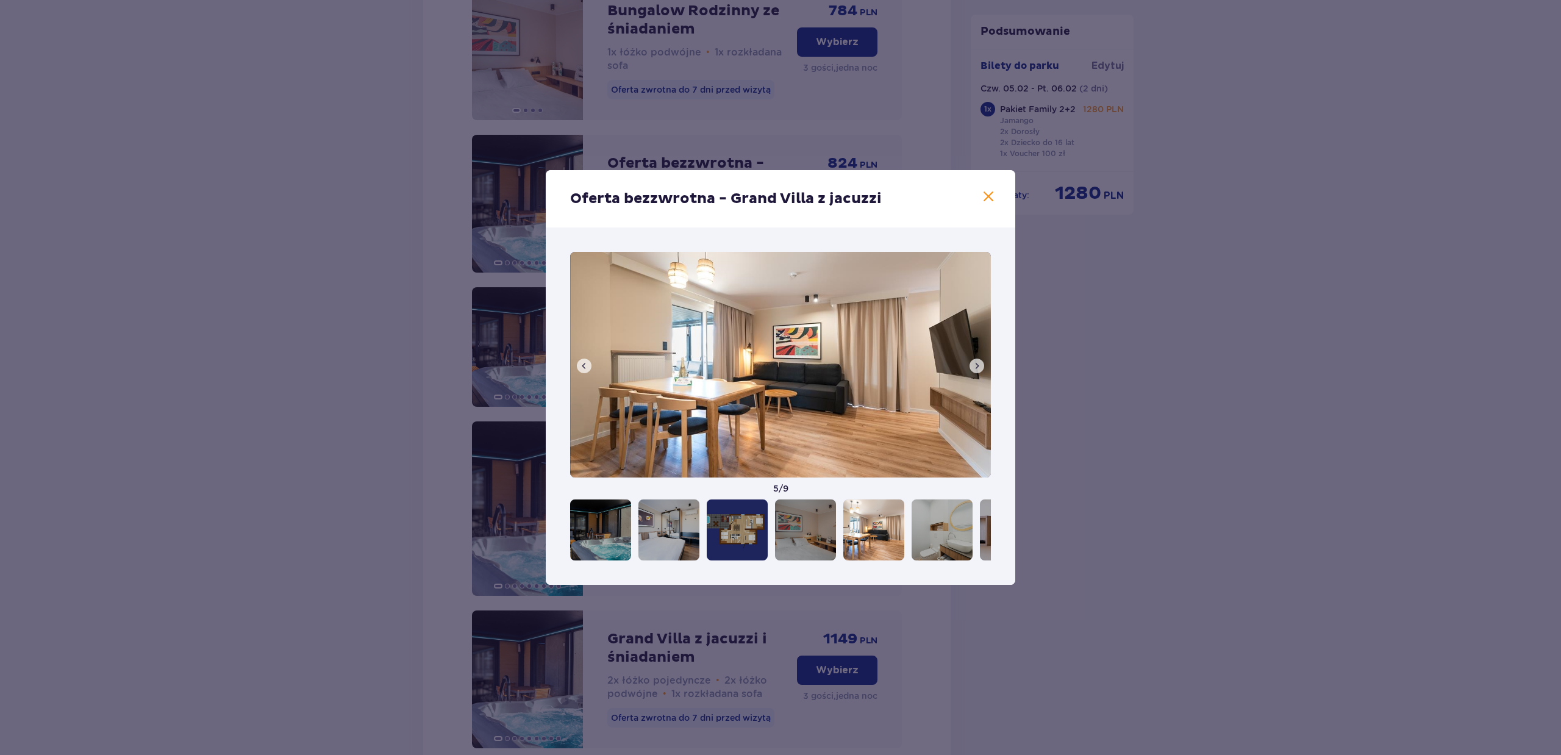
click at [983, 368] on button at bounding box center [977, 366] width 15 height 15
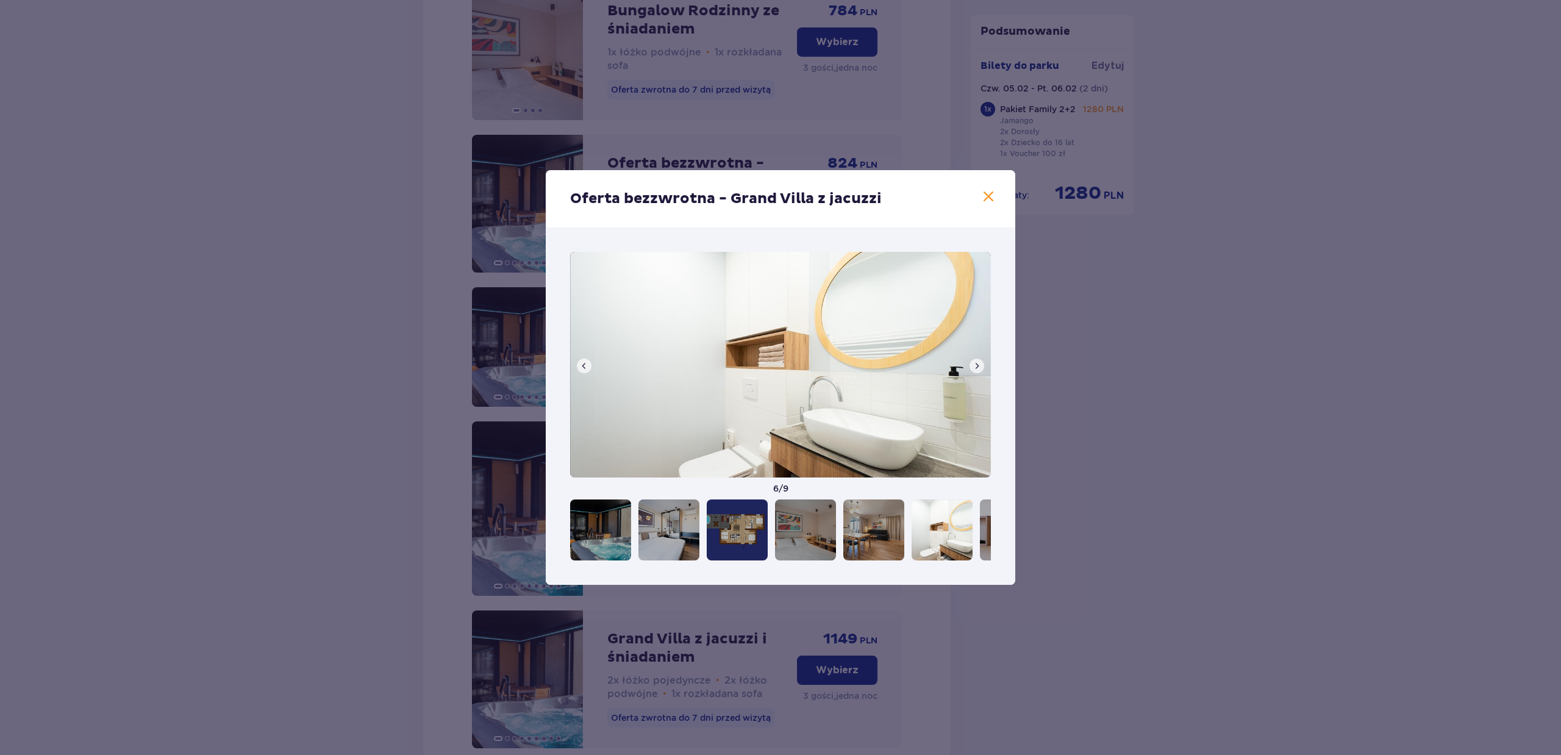
click at [983, 368] on button at bounding box center [977, 366] width 15 height 15
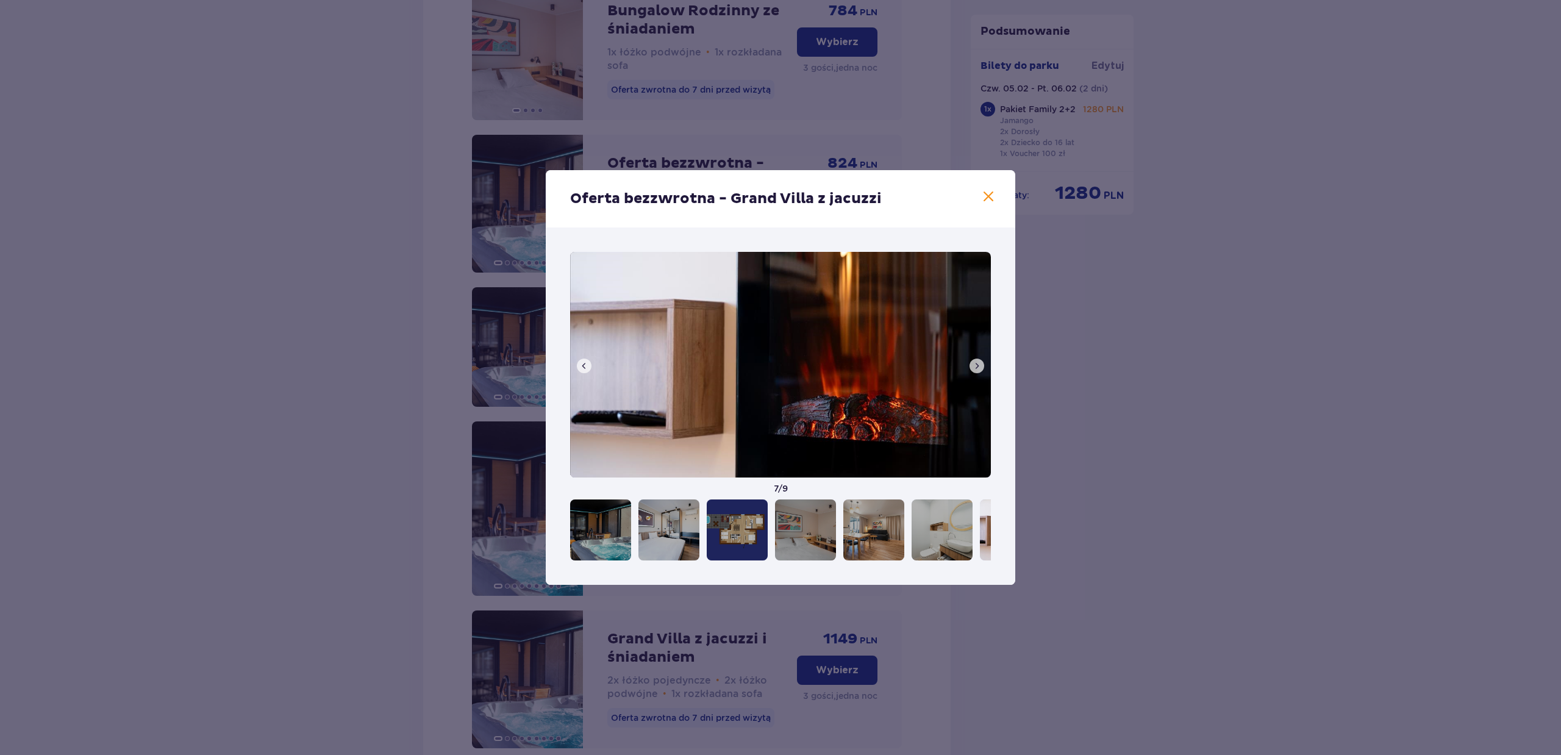
click at [983, 368] on button at bounding box center [977, 366] width 15 height 15
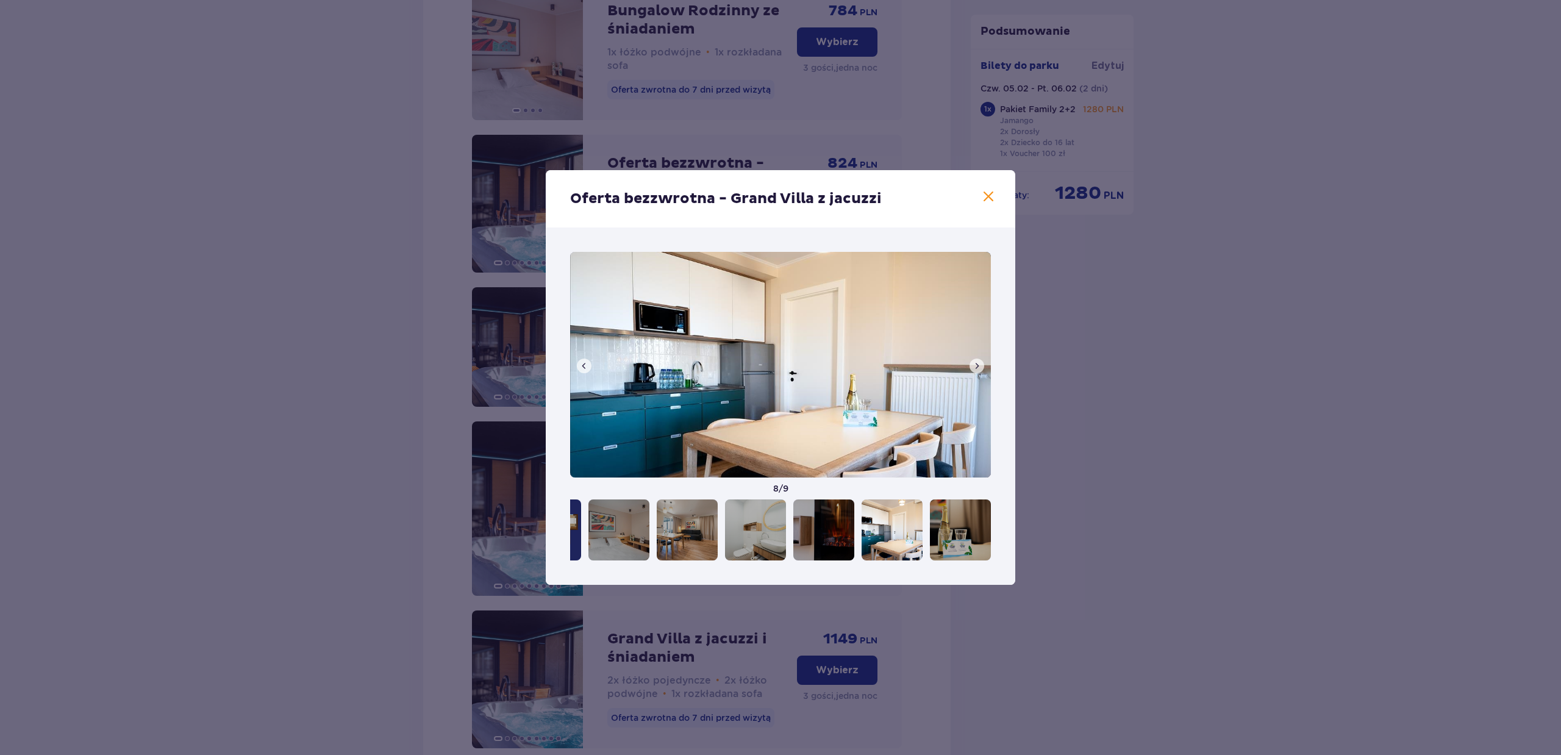
click at [983, 368] on button at bounding box center [977, 366] width 15 height 15
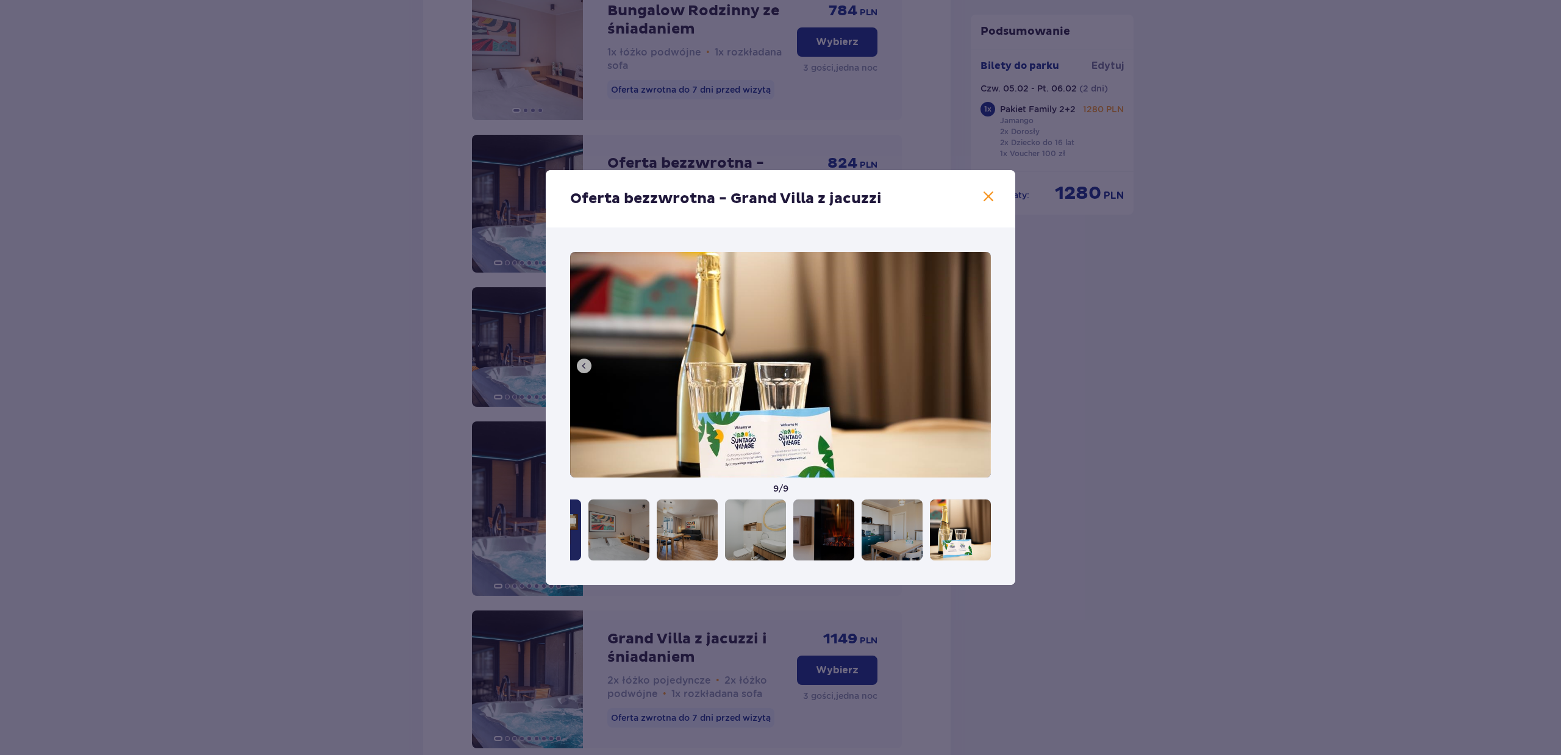
click at [983, 368] on img at bounding box center [780, 365] width 421 height 226
click at [1057, 370] on div "Oferta bezzwrotna - Grand Villa z jacuzzi 9 / 9" at bounding box center [780, 377] width 1561 height 755
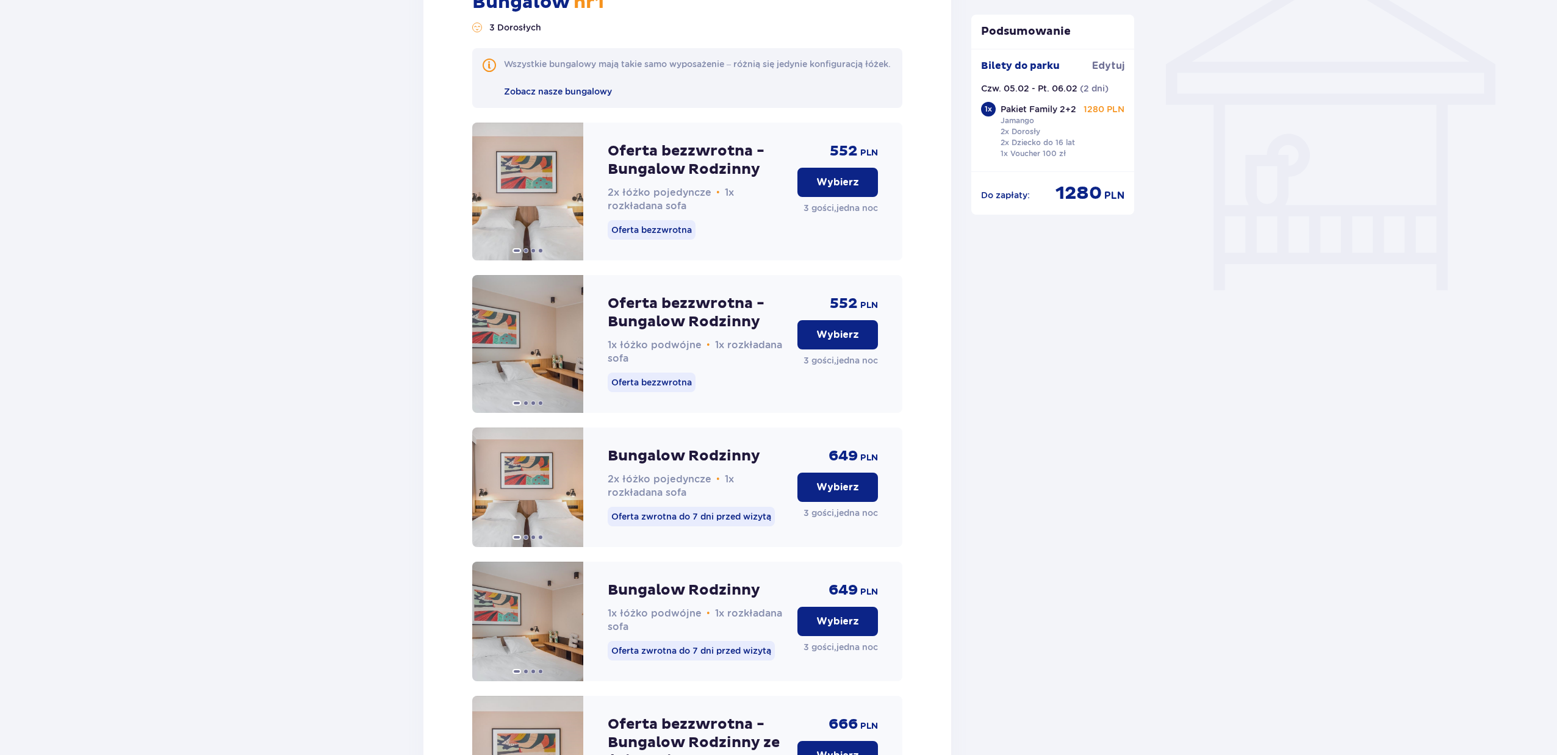
scroll to position [769, 0]
